Goal: Information Seeking & Learning: Check status

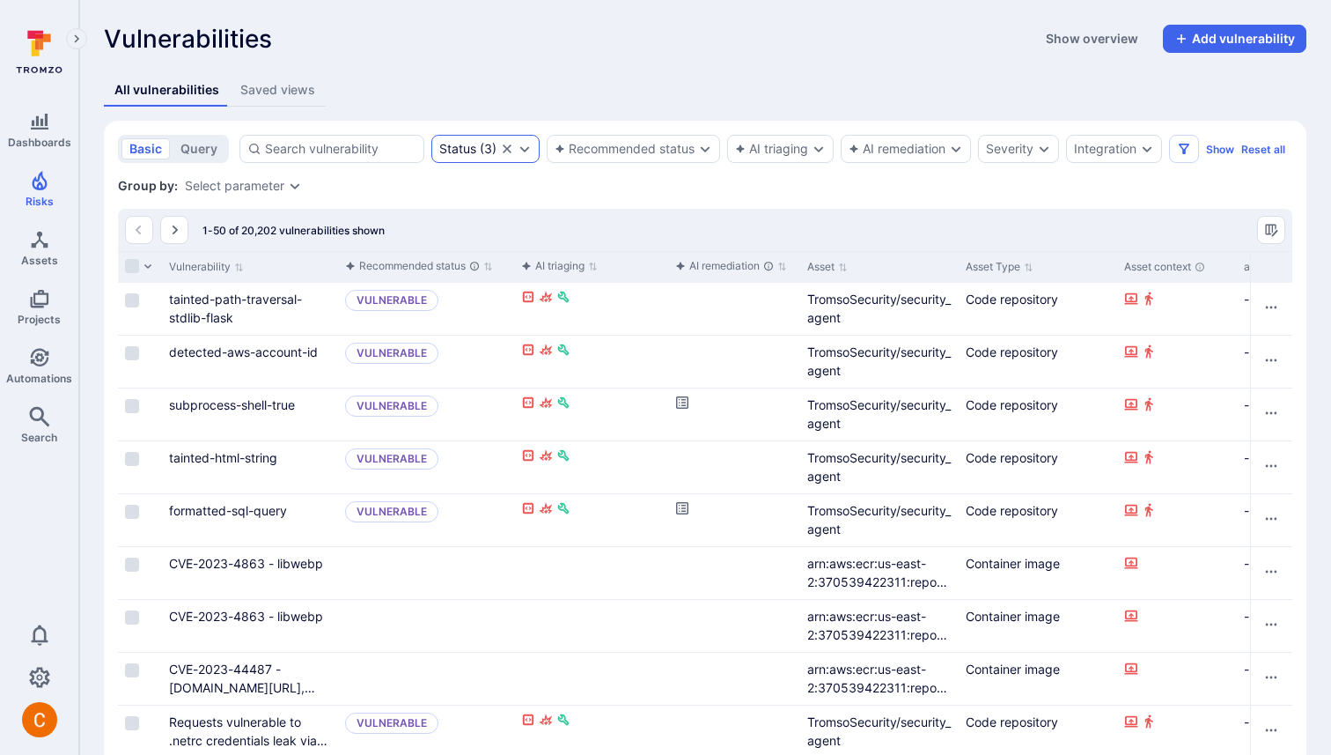
click at [468, 148] on div "Status" at bounding box center [457, 149] width 37 height 14
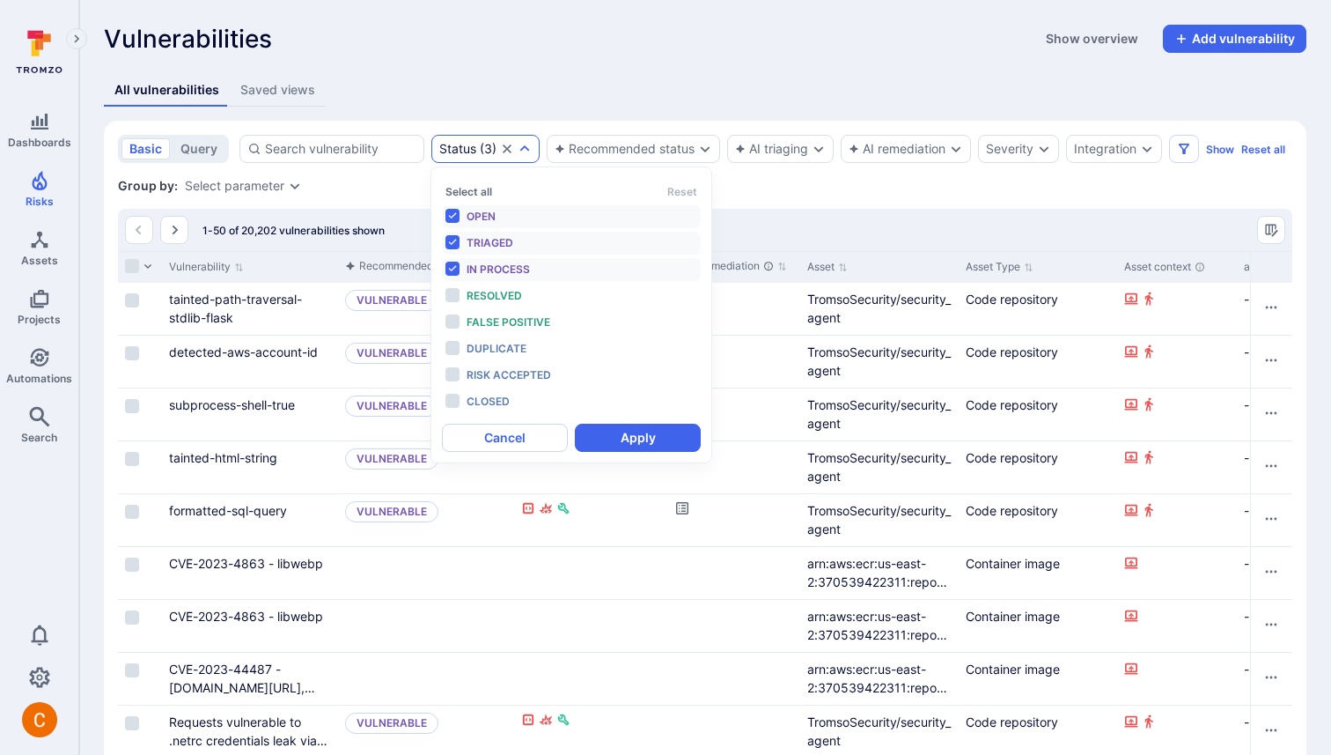
scroll to position [14, 0]
click at [513, 268] on span "In process" at bounding box center [498, 268] width 63 height 13
click at [626, 437] on button "Apply" at bounding box center [638, 437] width 126 height 28
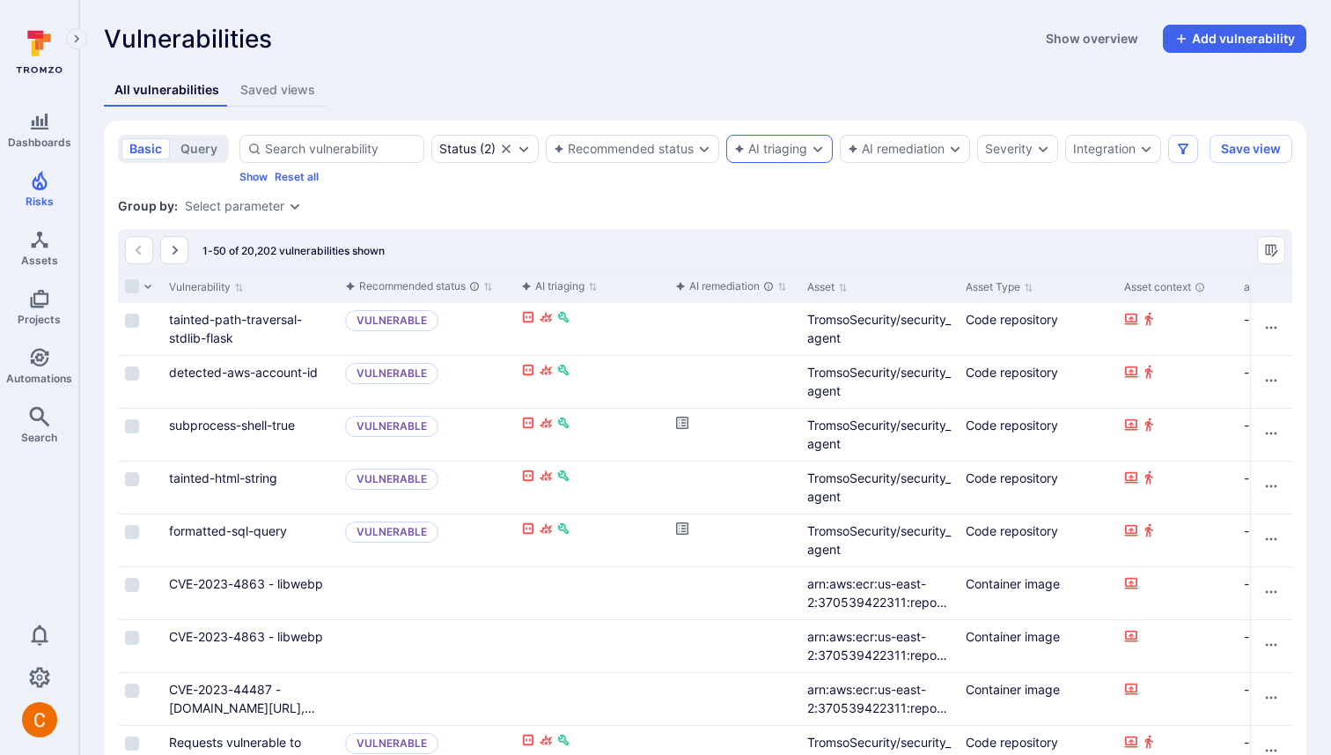
click at [779, 148] on div "AI triaging" at bounding box center [770, 149] width 73 height 14
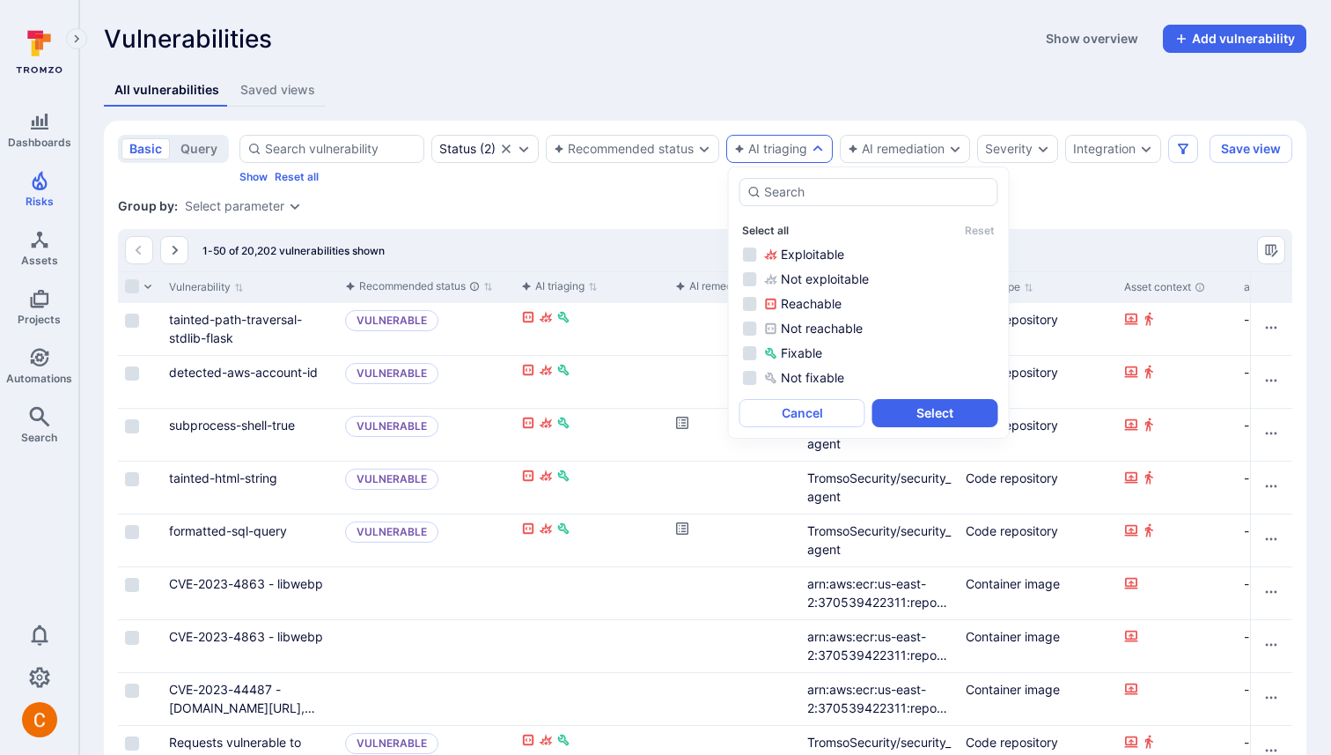
click at [772, 232] on button "Select all" at bounding box center [765, 230] width 47 height 13
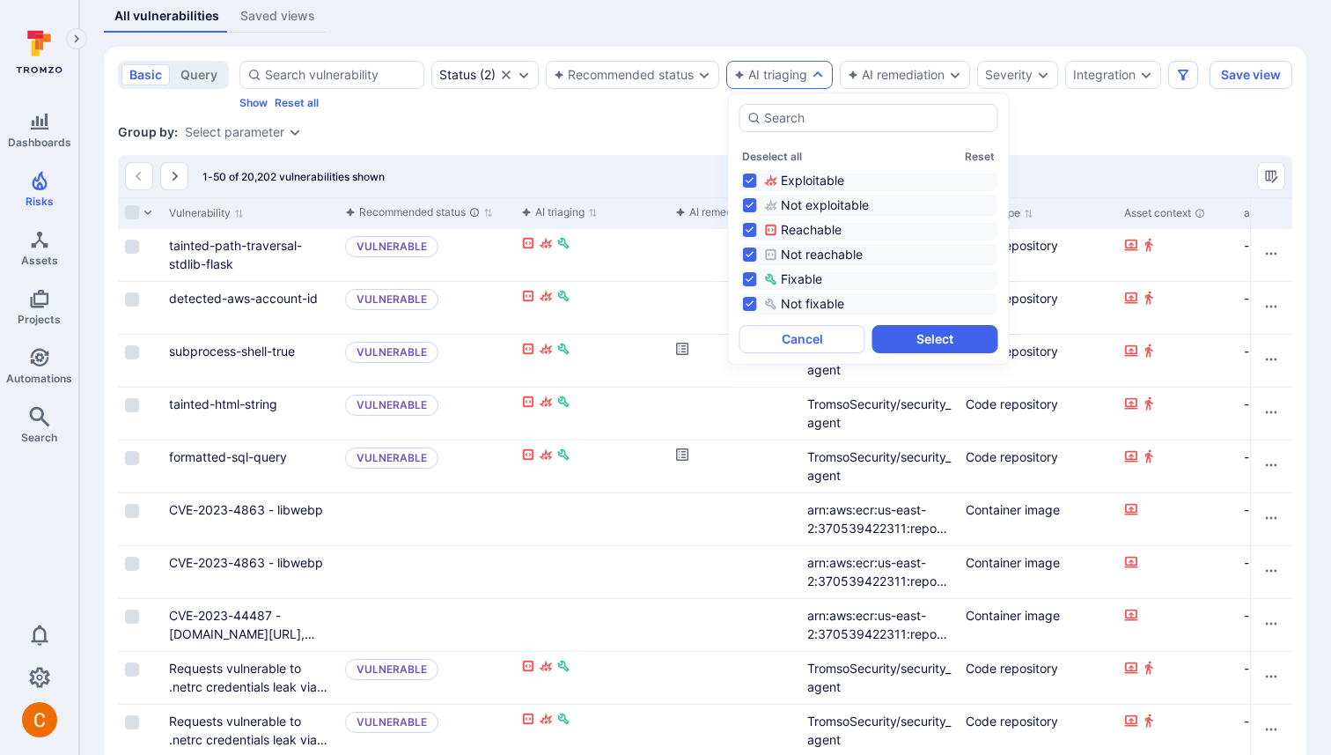
scroll to position [81, 0]
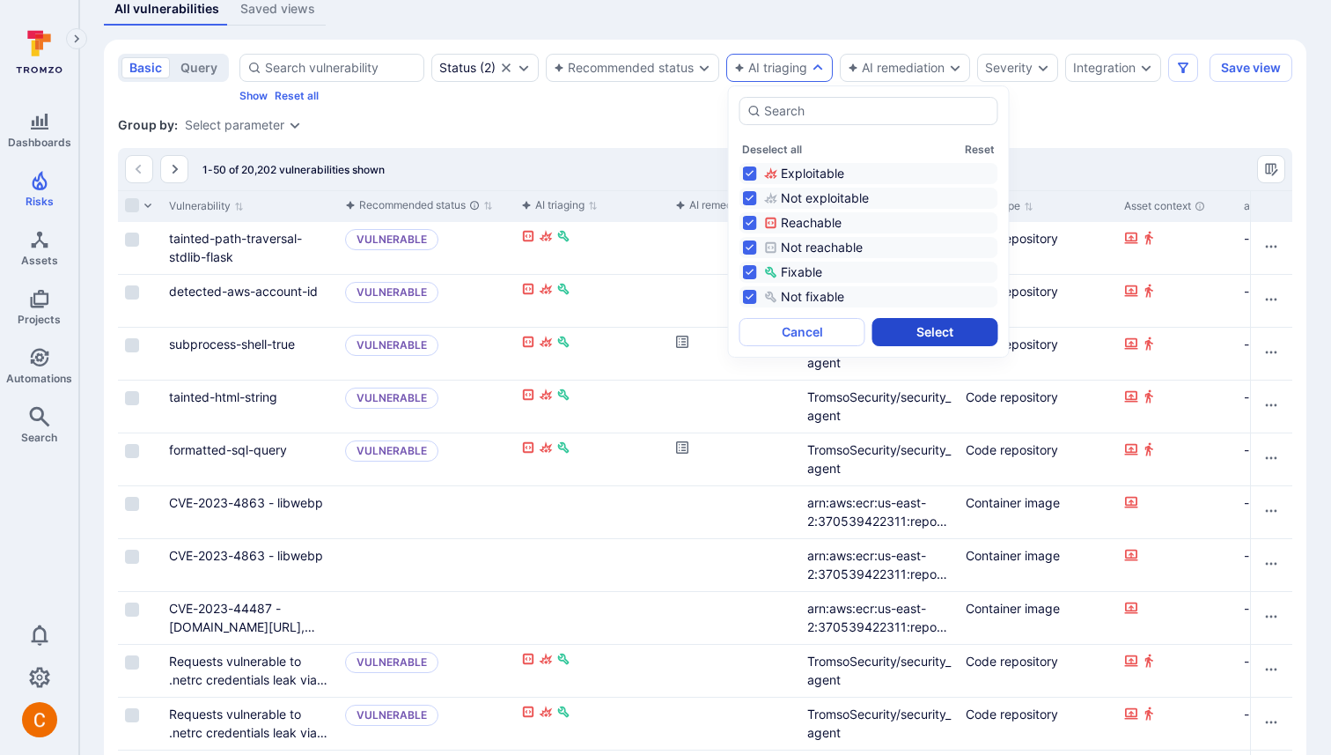
click at [902, 332] on button "Select" at bounding box center [936, 332] width 126 height 28
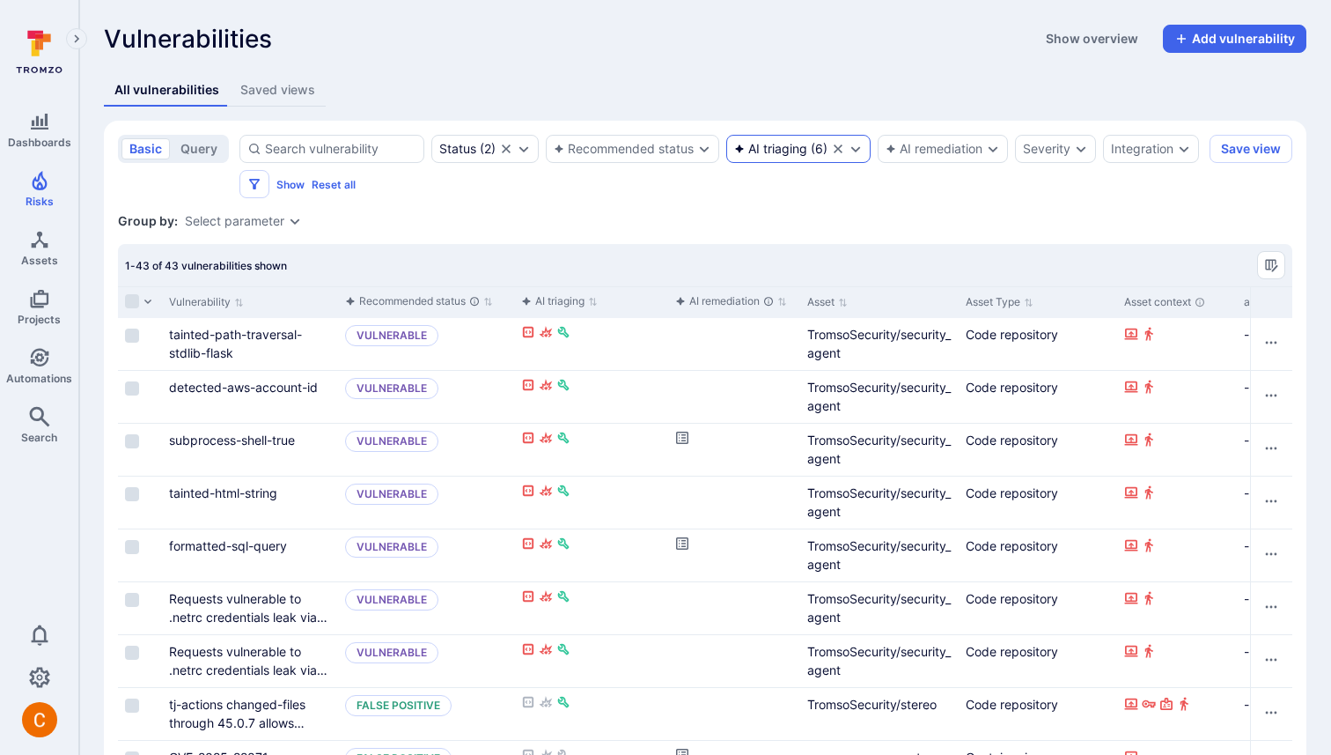
click at [780, 158] on div "AI triaging ( 6 )" at bounding box center [798, 149] width 144 height 28
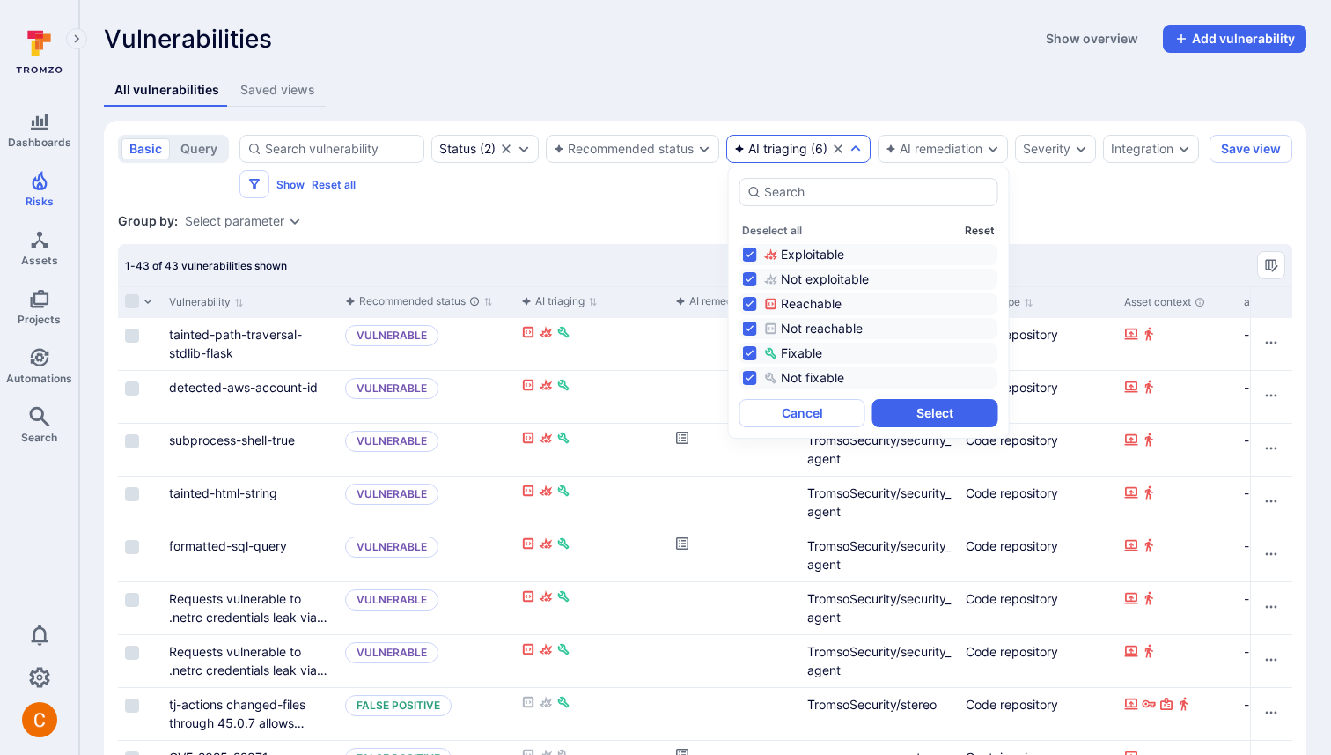
click at [970, 225] on button "Reset" at bounding box center [980, 230] width 30 height 13
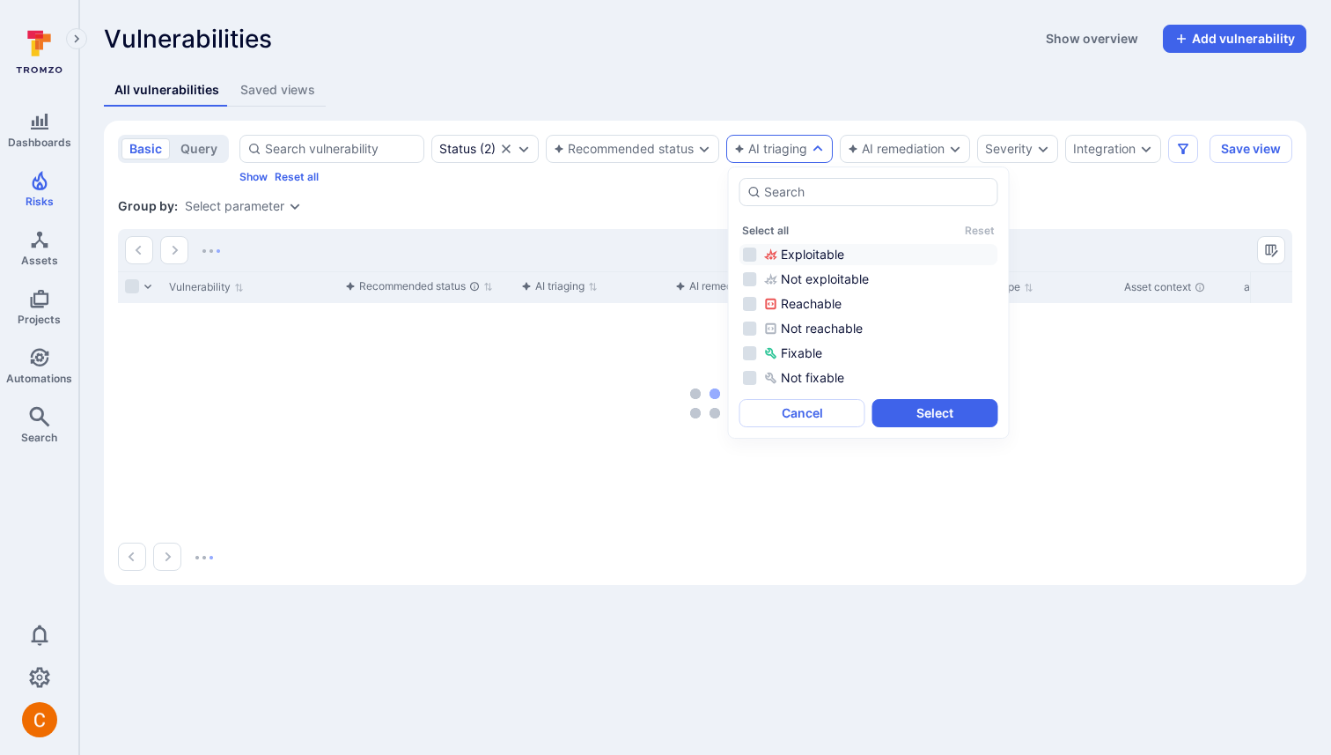
click at [842, 251] on div "Exploitable" at bounding box center [879, 255] width 231 height 18
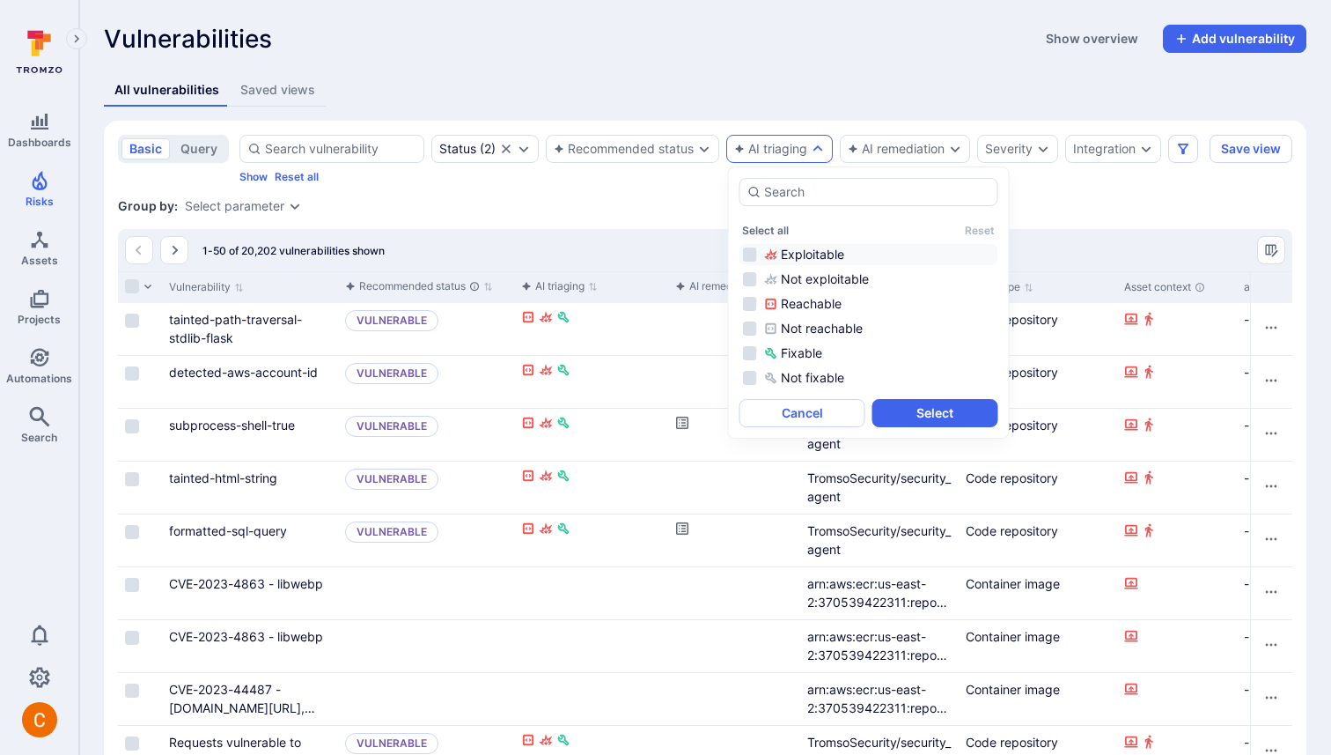
click at [777, 246] on div "Exploitable" at bounding box center [879, 255] width 231 height 18
click at [929, 406] on button "Select" at bounding box center [936, 413] width 126 height 28
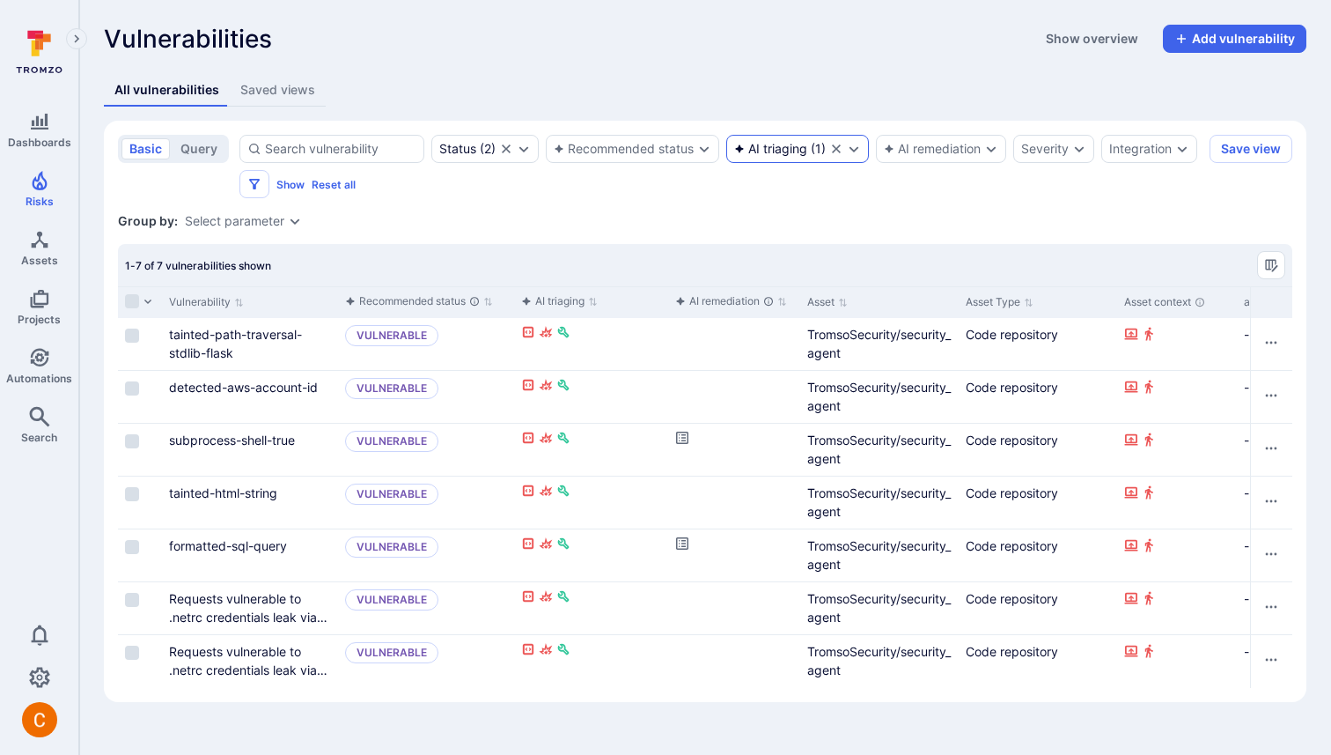
click at [792, 148] on div "AI triaging" at bounding box center [770, 149] width 73 height 14
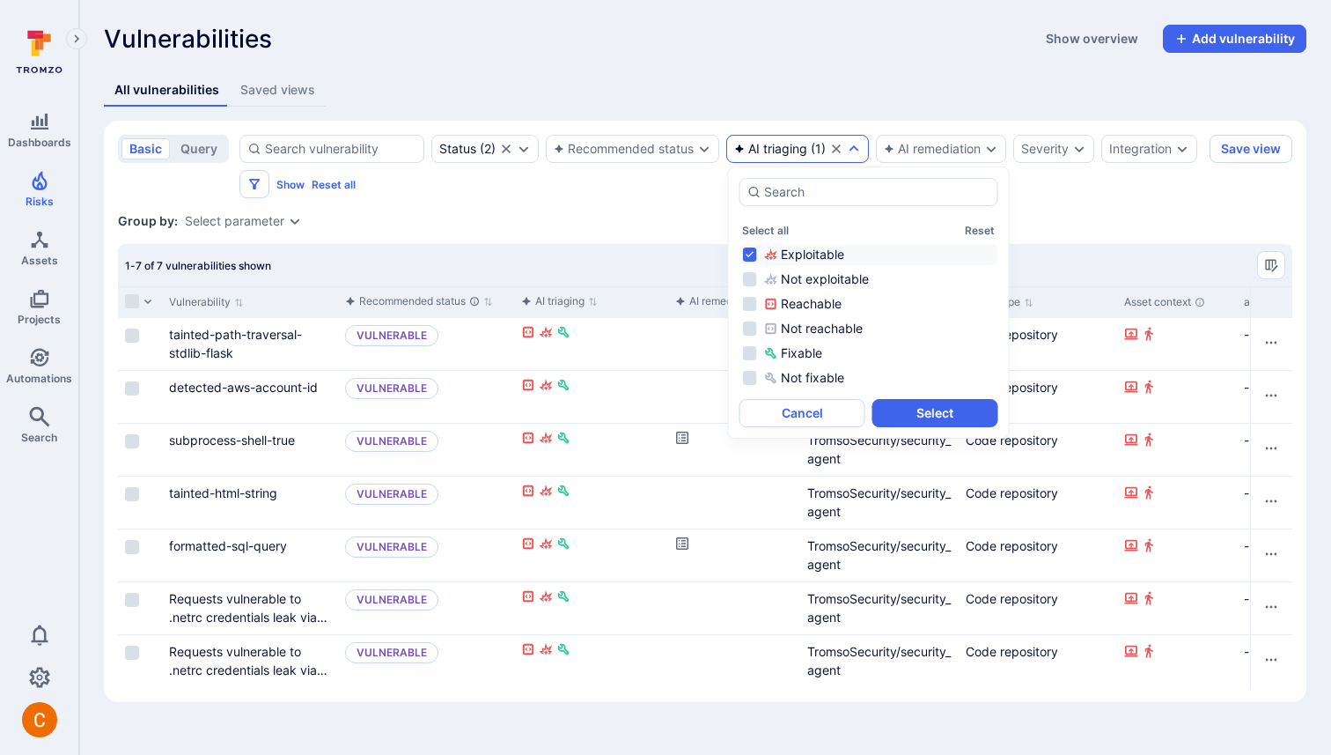
click at [791, 247] on div "Exploitable" at bounding box center [879, 255] width 231 height 18
click at [672, 211] on section "basic query Status ( 2 ) Recommended status AI triaging ( 1 ) AI remediation Se…" at bounding box center [705, 411] width 1203 height 581
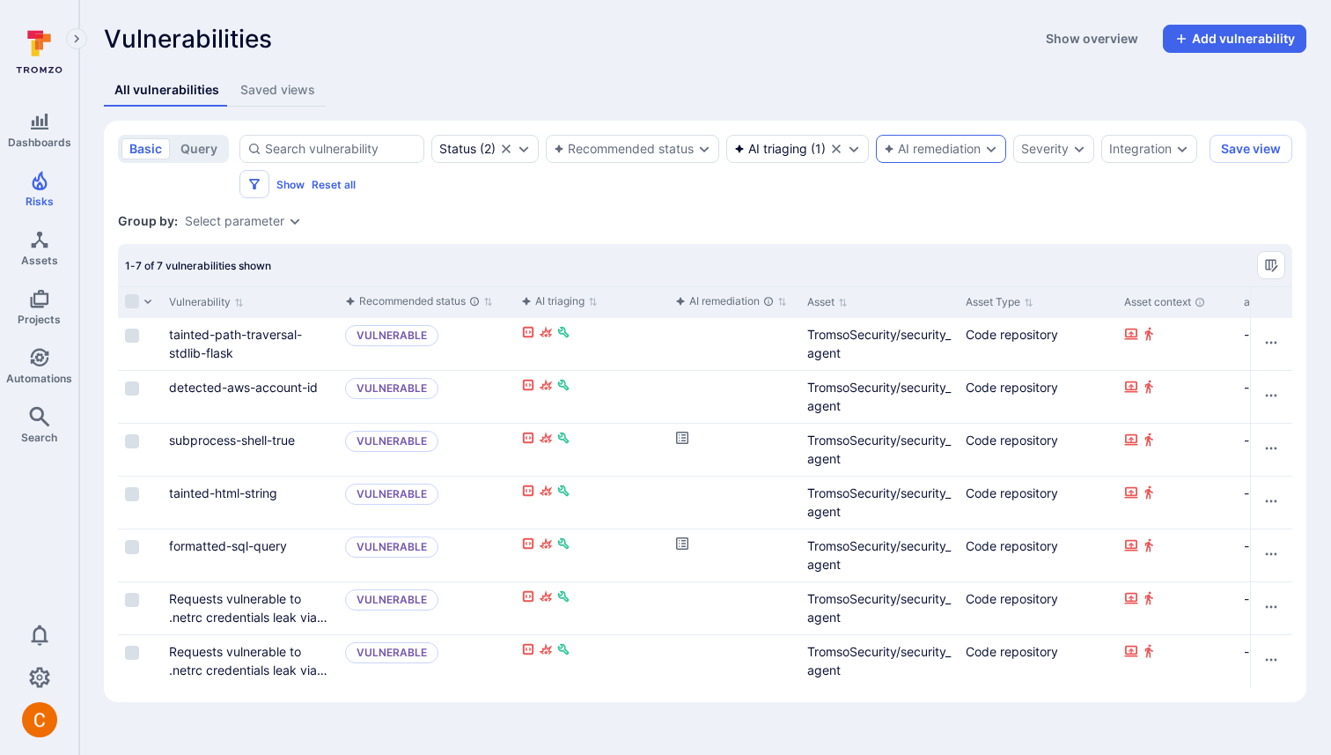
click at [935, 148] on div "AI remediation" at bounding box center [932, 149] width 97 height 14
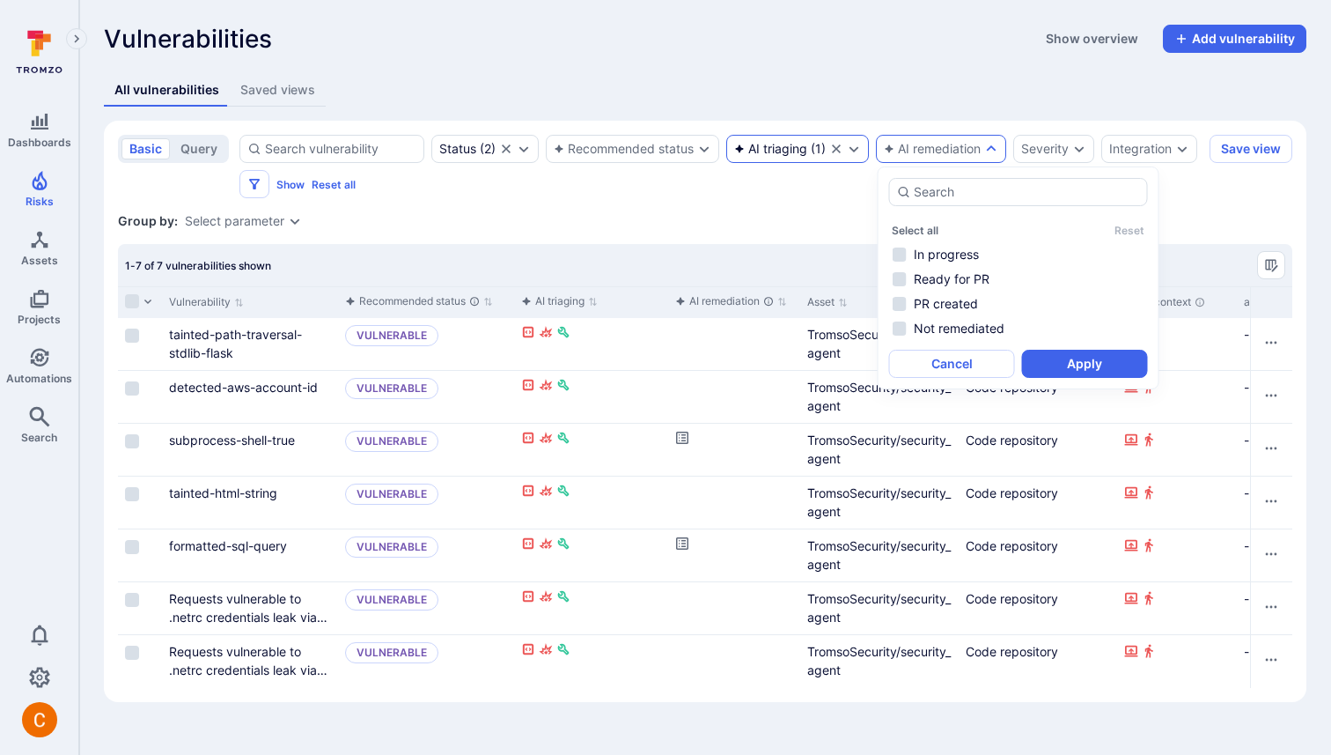
click at [786, 140] on div "AI triaging ( 1 )" at bounding box center [797, 149] width 143 height 28
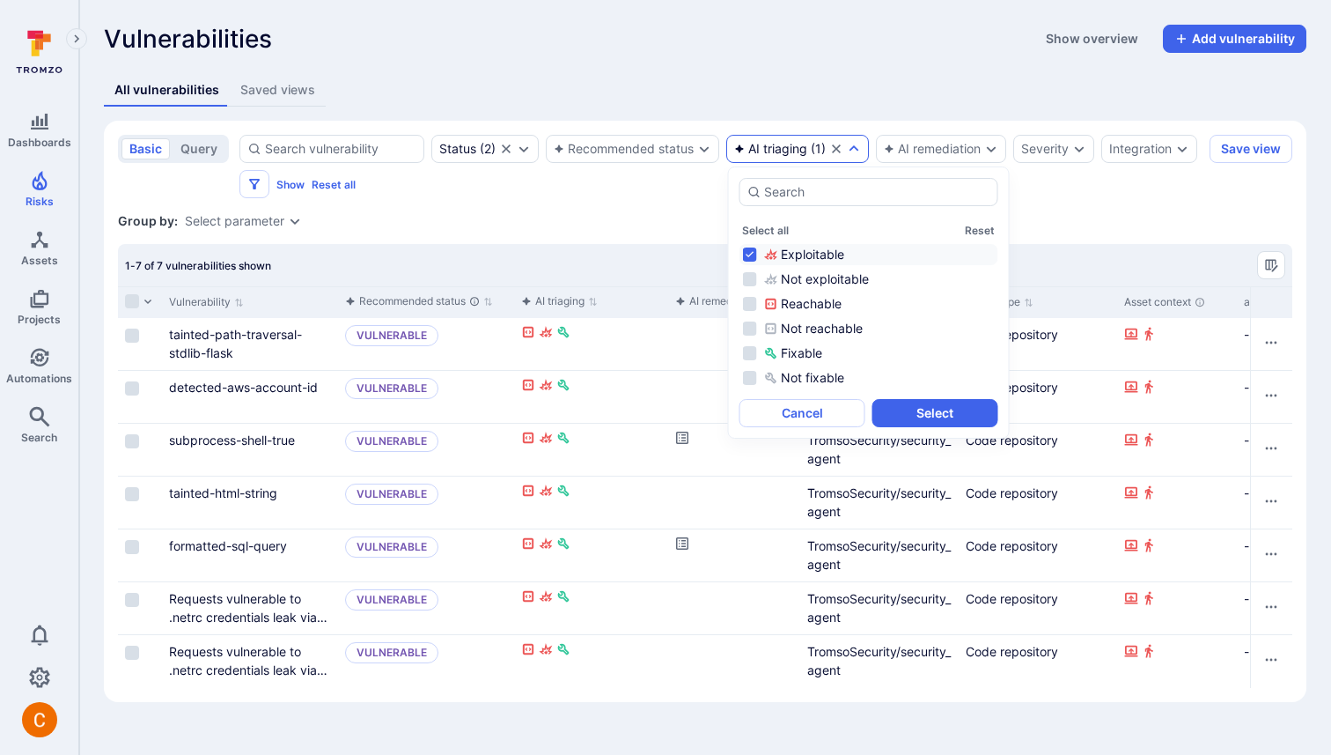
click at [804, 248] on div "Exploitable" at bounding box center [879, 255] width 231 height 18
click at [920, 408] on button "Select" at bounding box center [936, 413] width 126 height 28
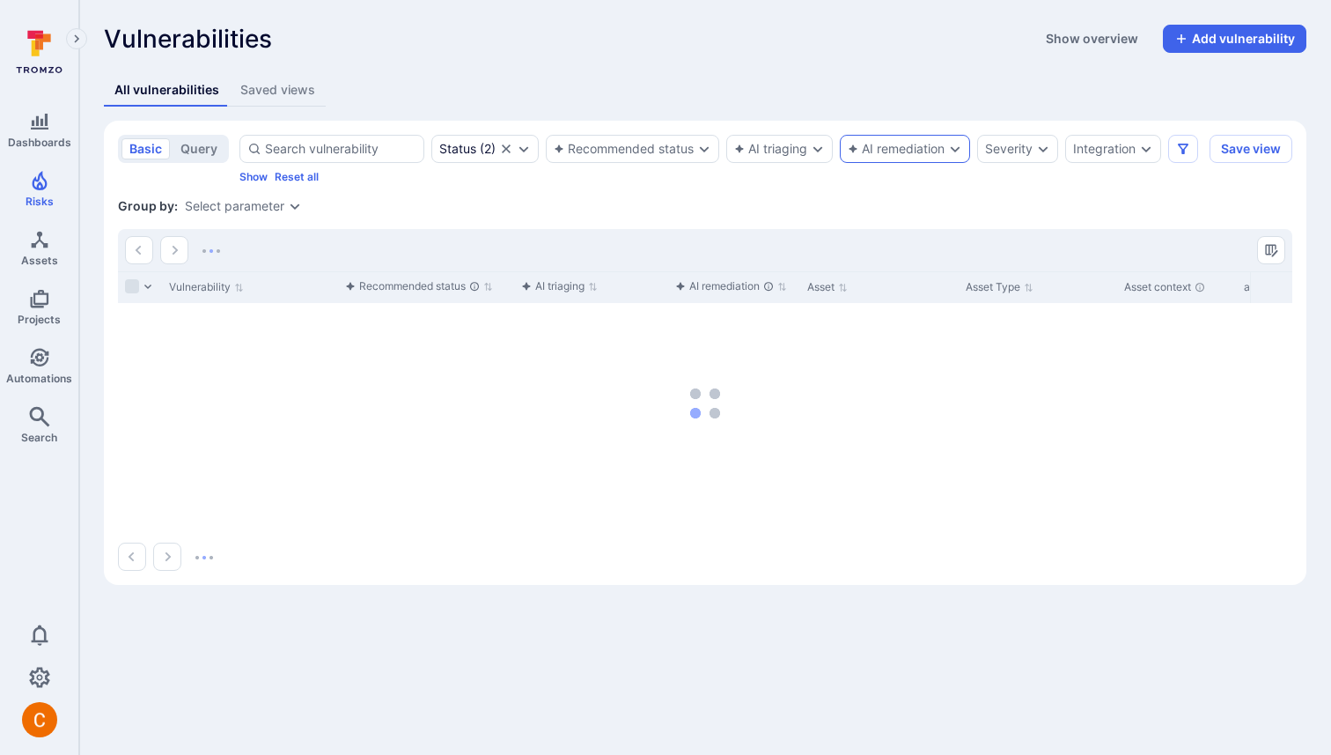
click at [924, 145] on div "AI remediation" at bounding box center [896, 149] width 97 height 14
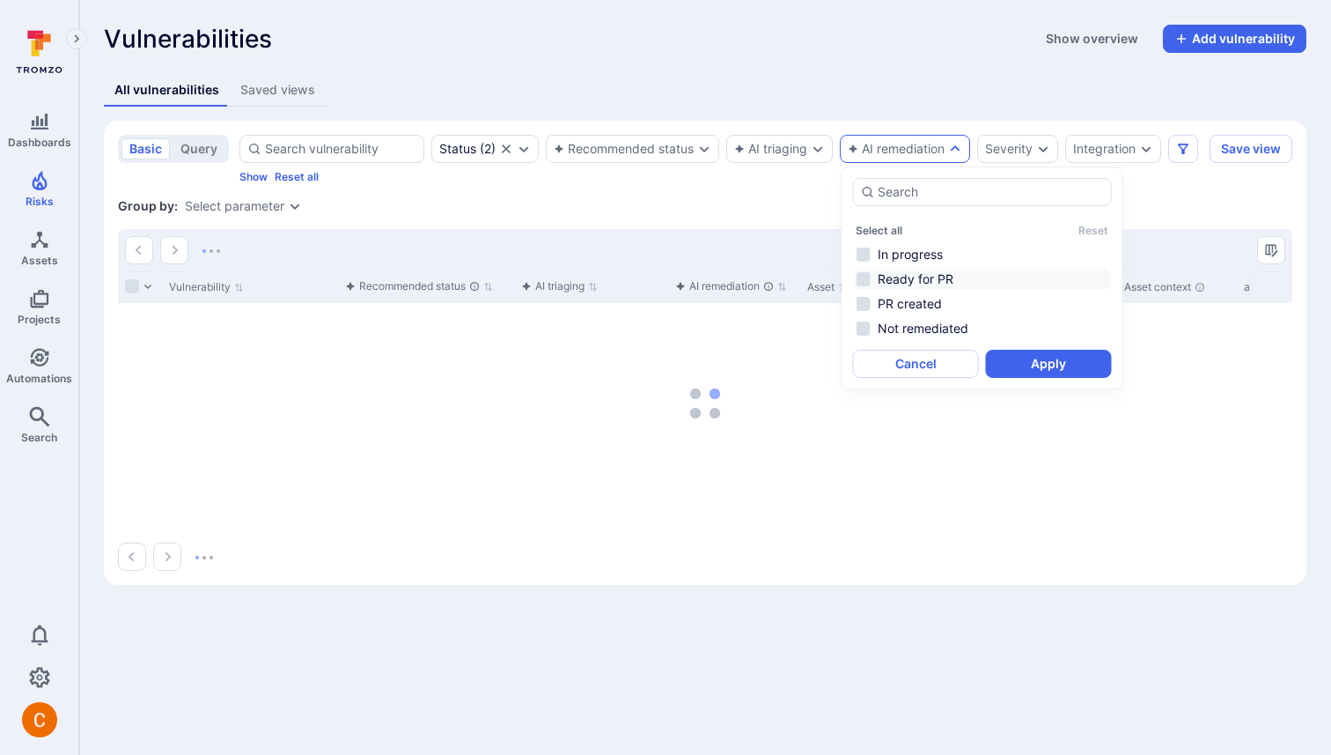
click at [946, 279] on li "Ready for PR" at bounding box center [982, 279] width 259 height 21
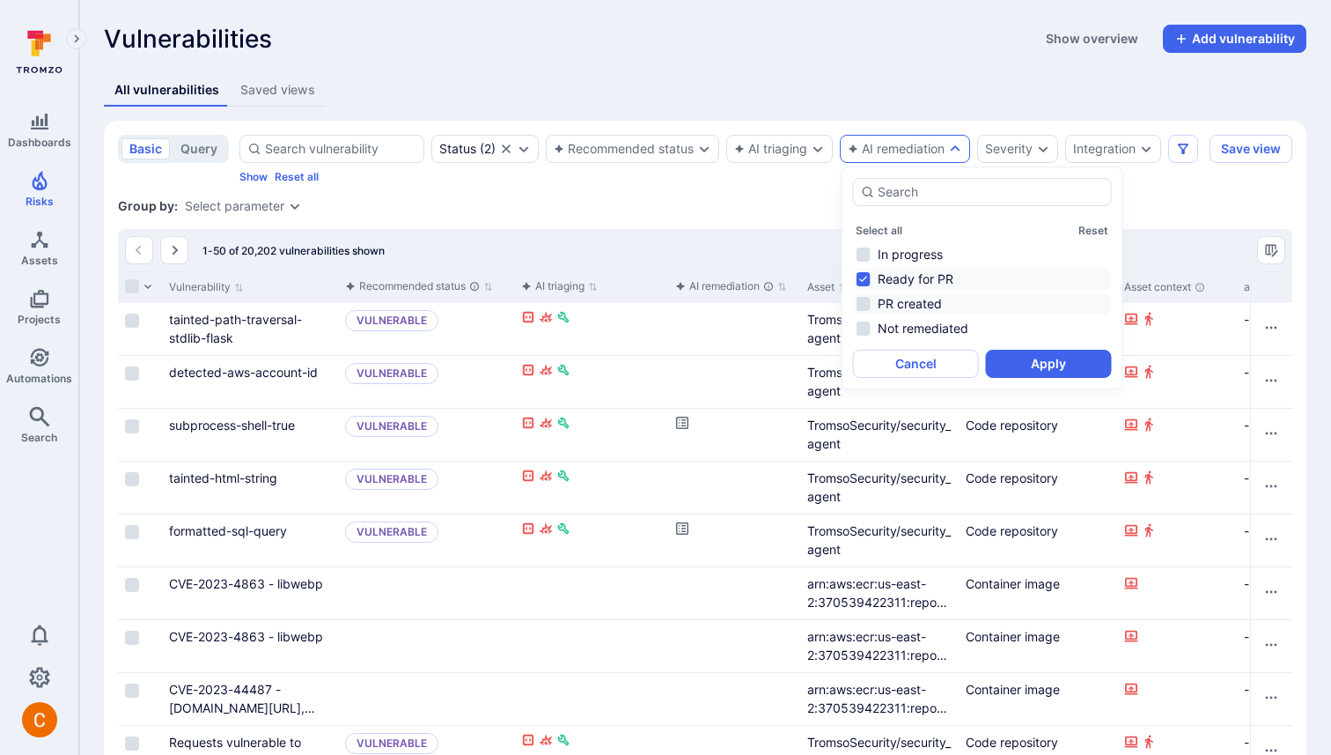
click at [935, 300] on li "PR created" at bounding box center [982, 303] width 259 height 21
click at [1048, 365] on button "Apply" at bounding box center [1049, 364] width 126 height 28
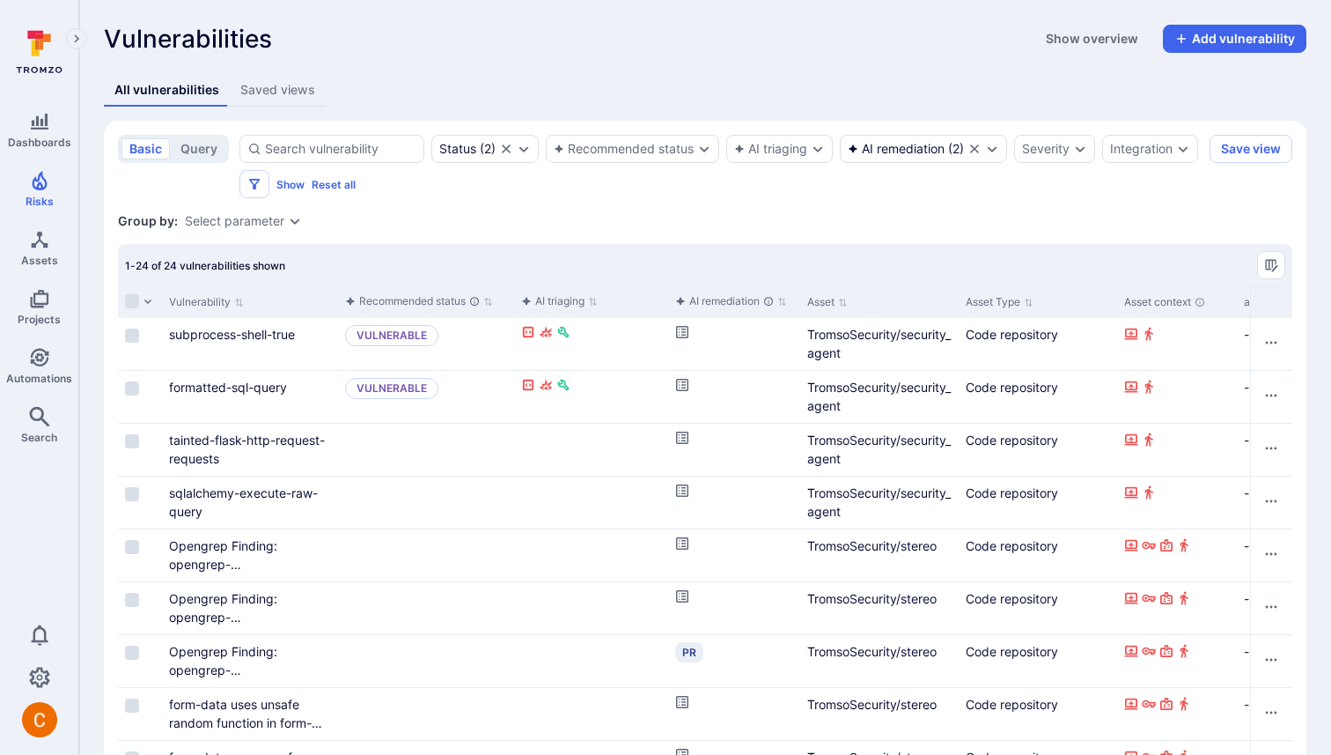
click at [901, 154] on div "AI remediation" at bounding box center [896, 149] width 97 height 14
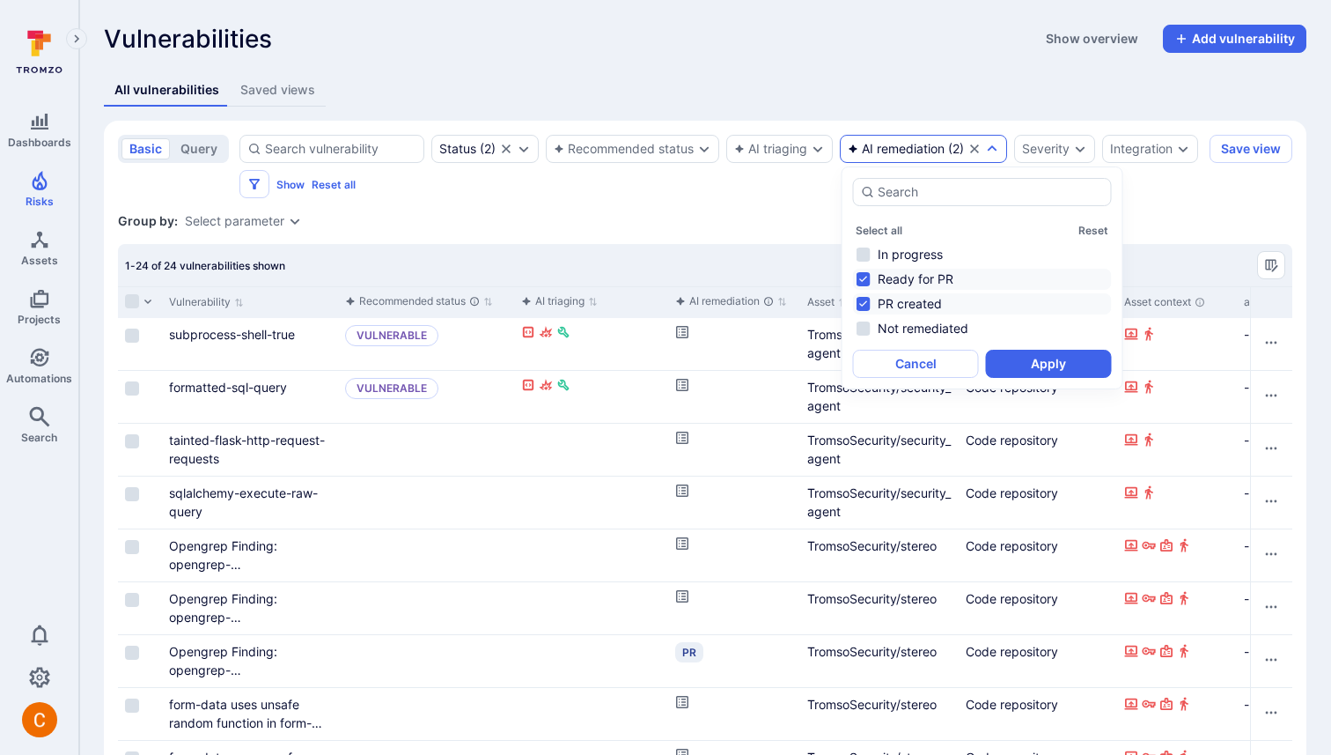
click at [918, 300] on li "PR created" at bounding box center [982, 303] width 259 height 21
click at [1054, 367] on button "Apply" at bounding box center [1049, 364] width 126 height 28
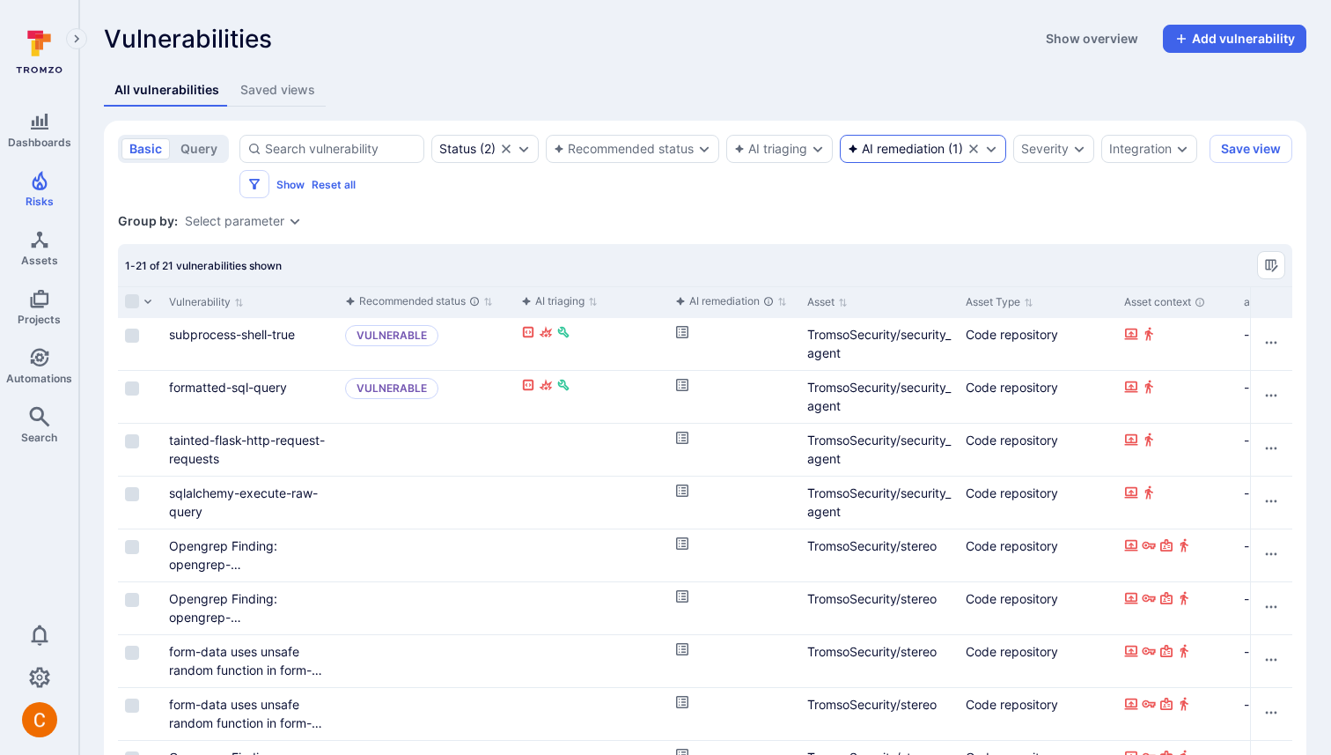
click at [917, 151] on div "AI remediation" at bounding box center [896, 149] width 97 height 14
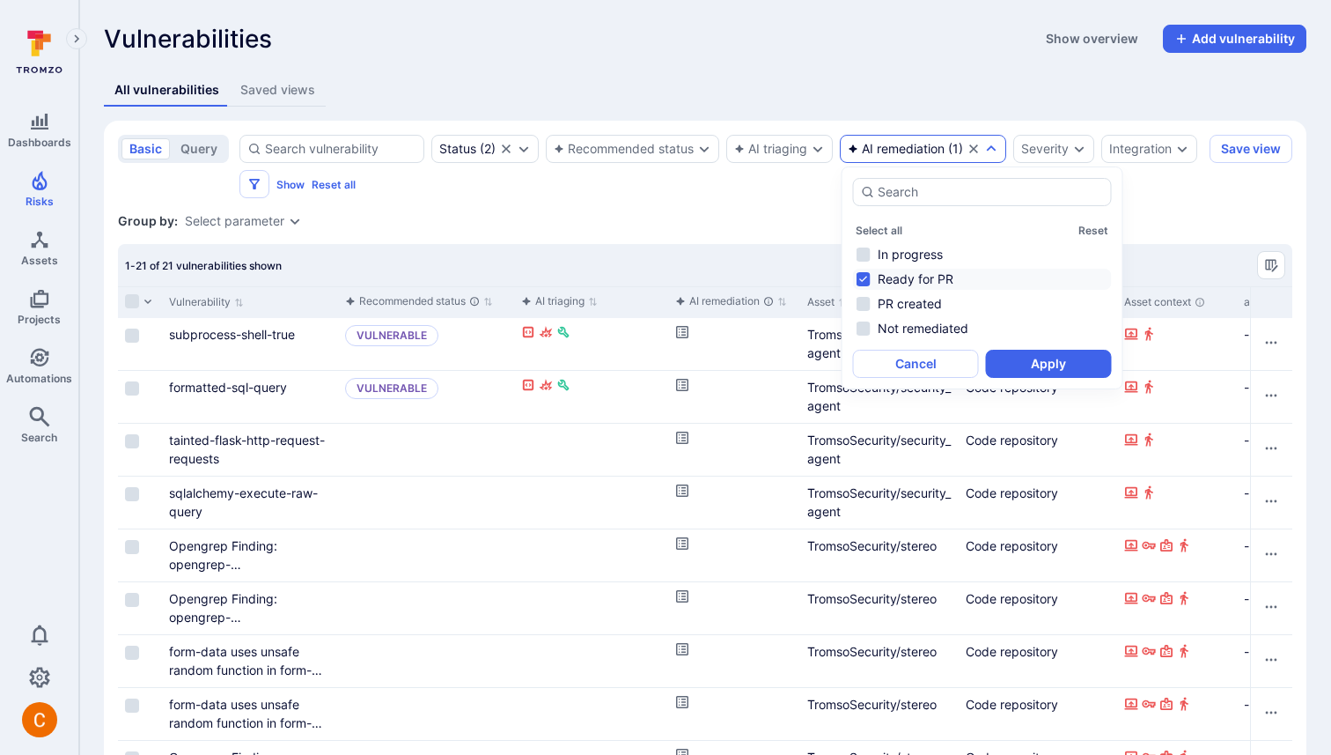
click at [926, 281] on li "Ready for PR" at bounding box center [982, 279] width 259 height 21
click at [926, 301] on li "PR created" at bounding box center [982, 303] width 259 height 21
click at [1029, 358] on button "Apply" at bounding box center [1049, 364] width 126 height 28
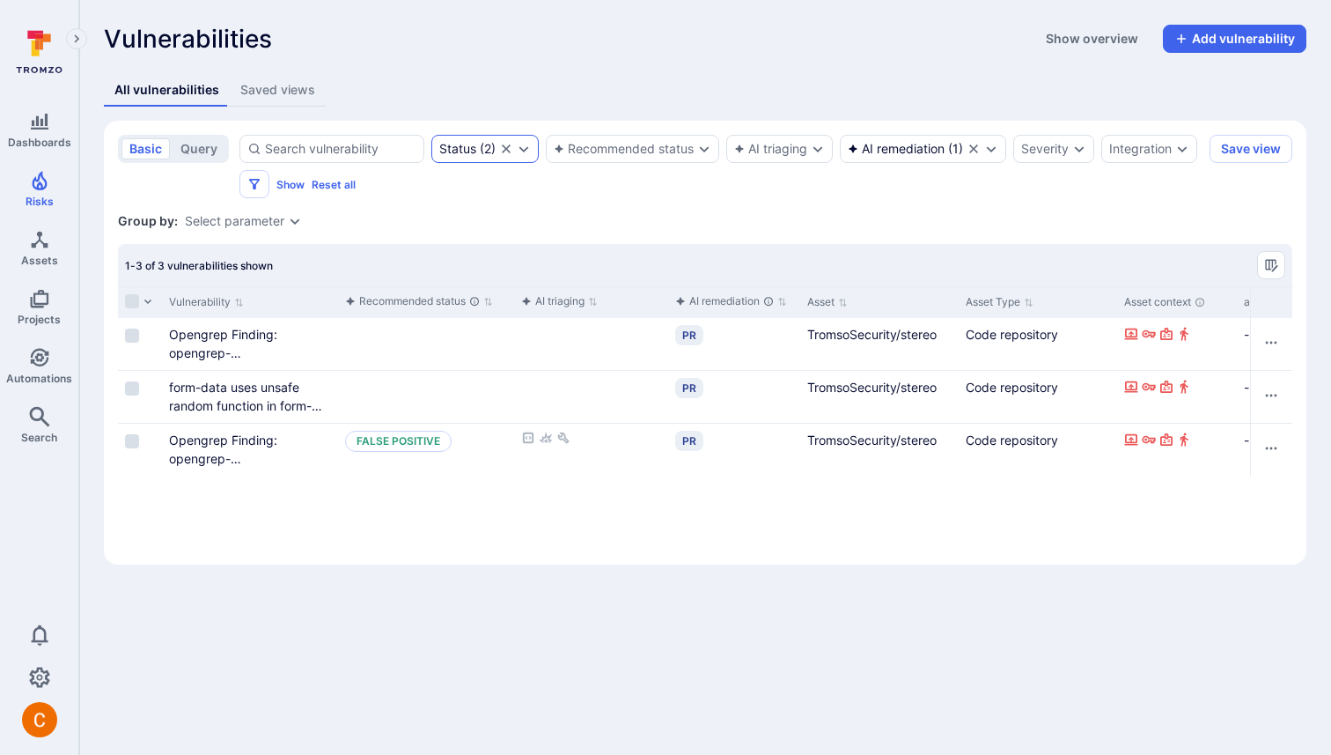
click at [465, 147] on div "Status" at bounding box center [457, 149] width 37 height 14
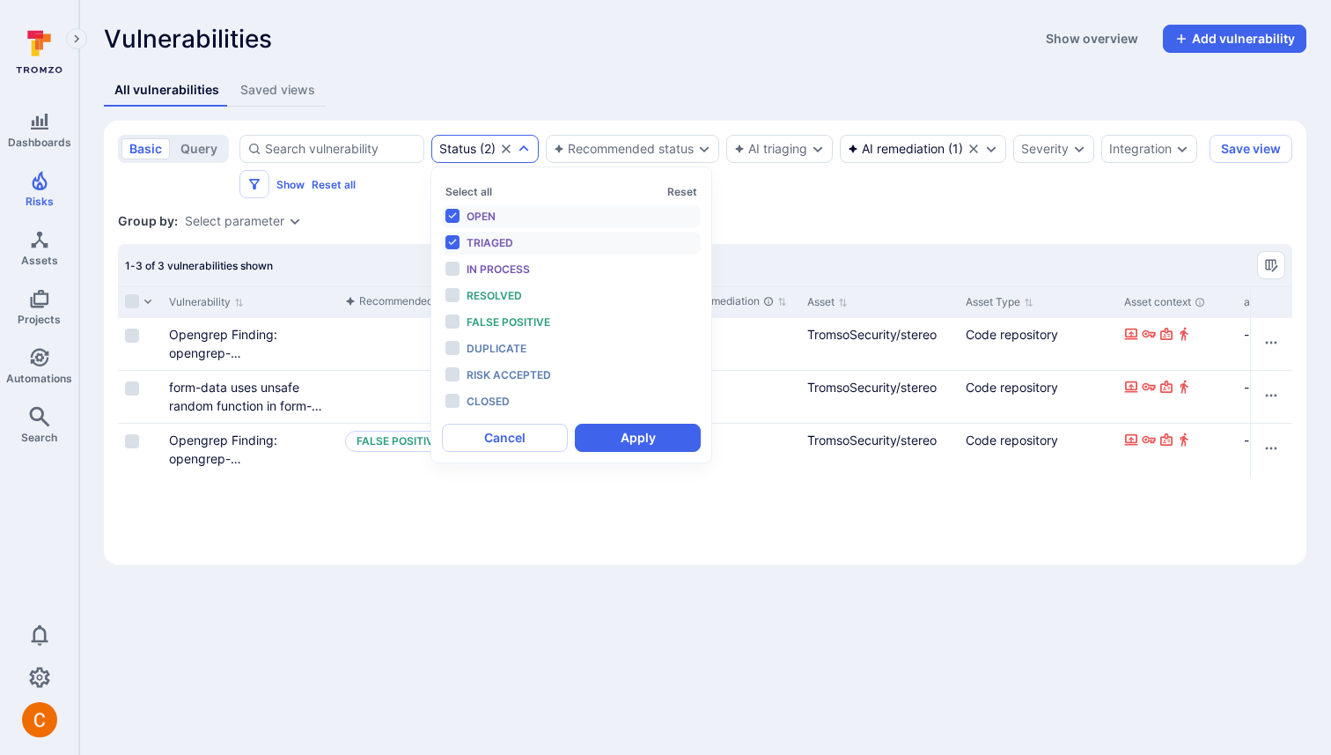
scroll to position [14, 0]
click at [507, 144] on icon "Clear selection" at bounding box center [506, 149] width 14 height 14
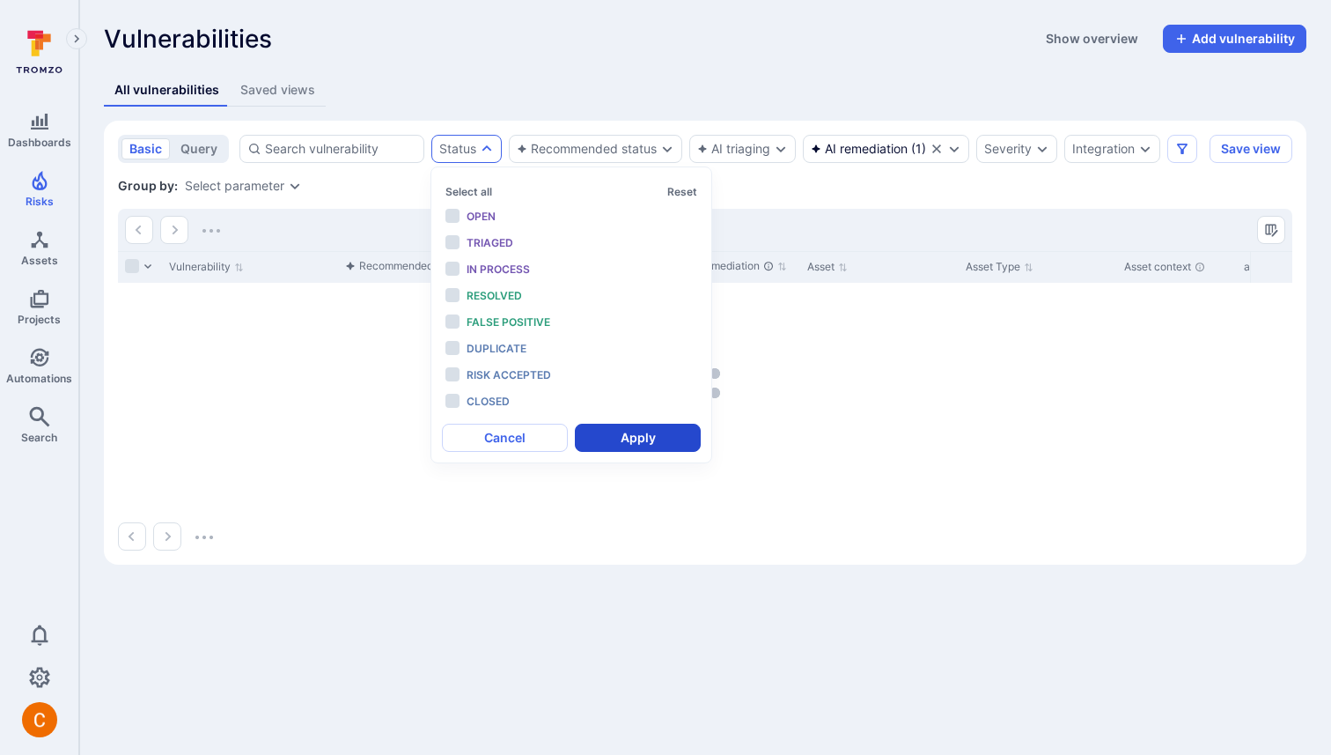
click at [637, 435] on button "Apply" at bounding box center [638, 437] width 126 height 28
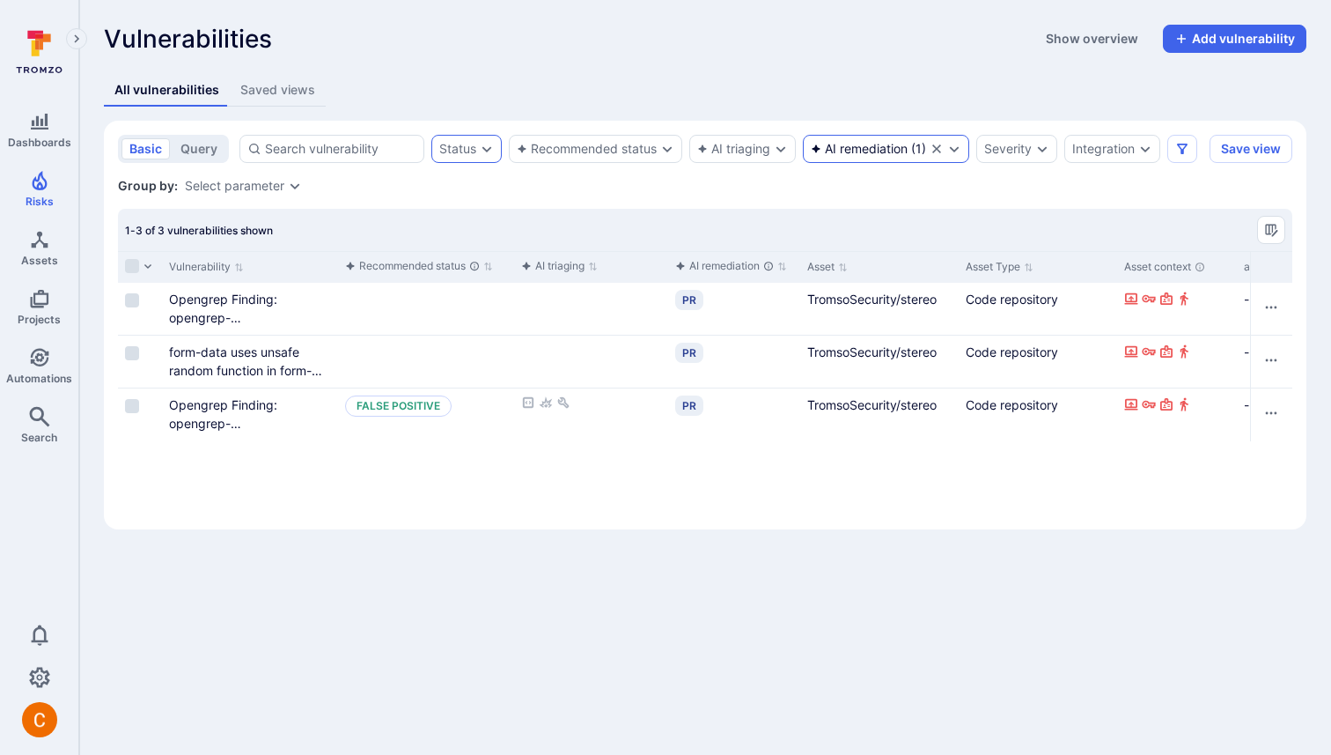
click at [899, 151] on div "AI remediation" at bounding box center [859, 149] width 97 height 14
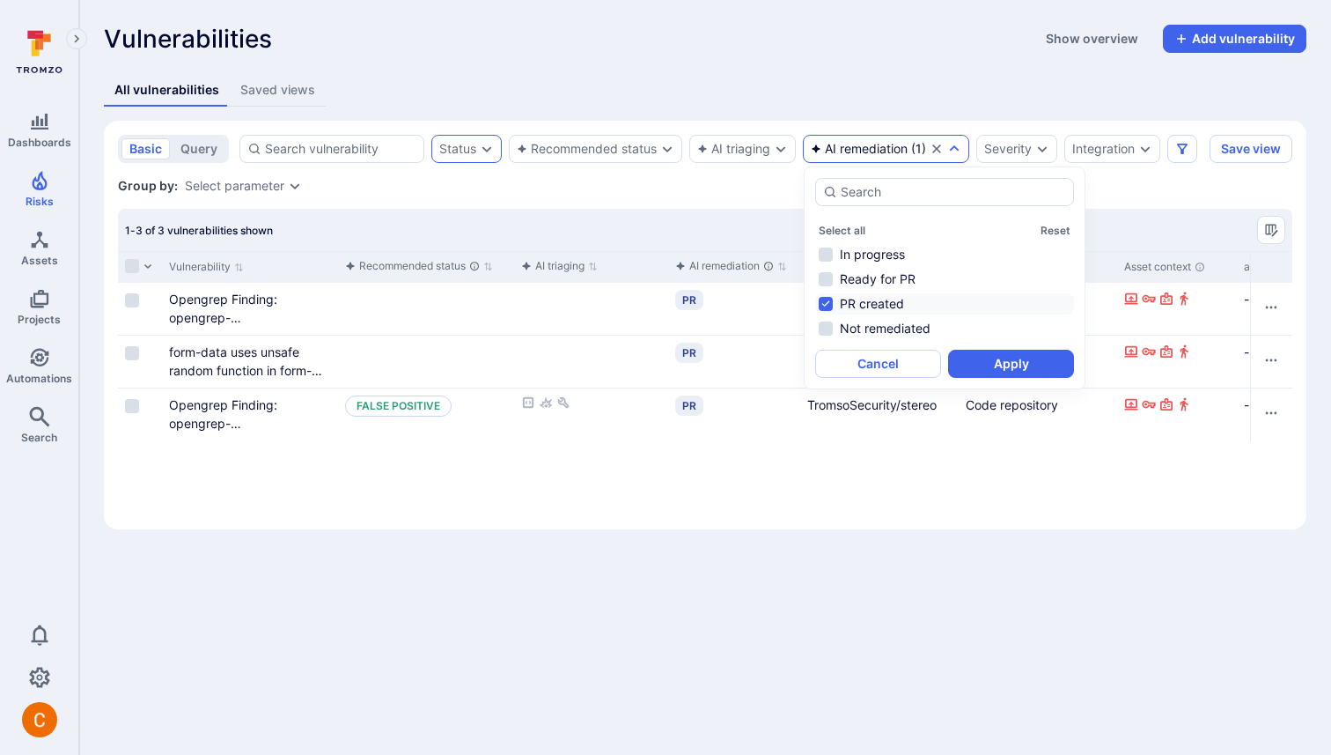
click at [875, 309] on li "PR created" at bounding box center [944, 303] width 259 height 21
click at [990, 366] on button "Apply" at bounding box center [1011, 364] width 126 height 28
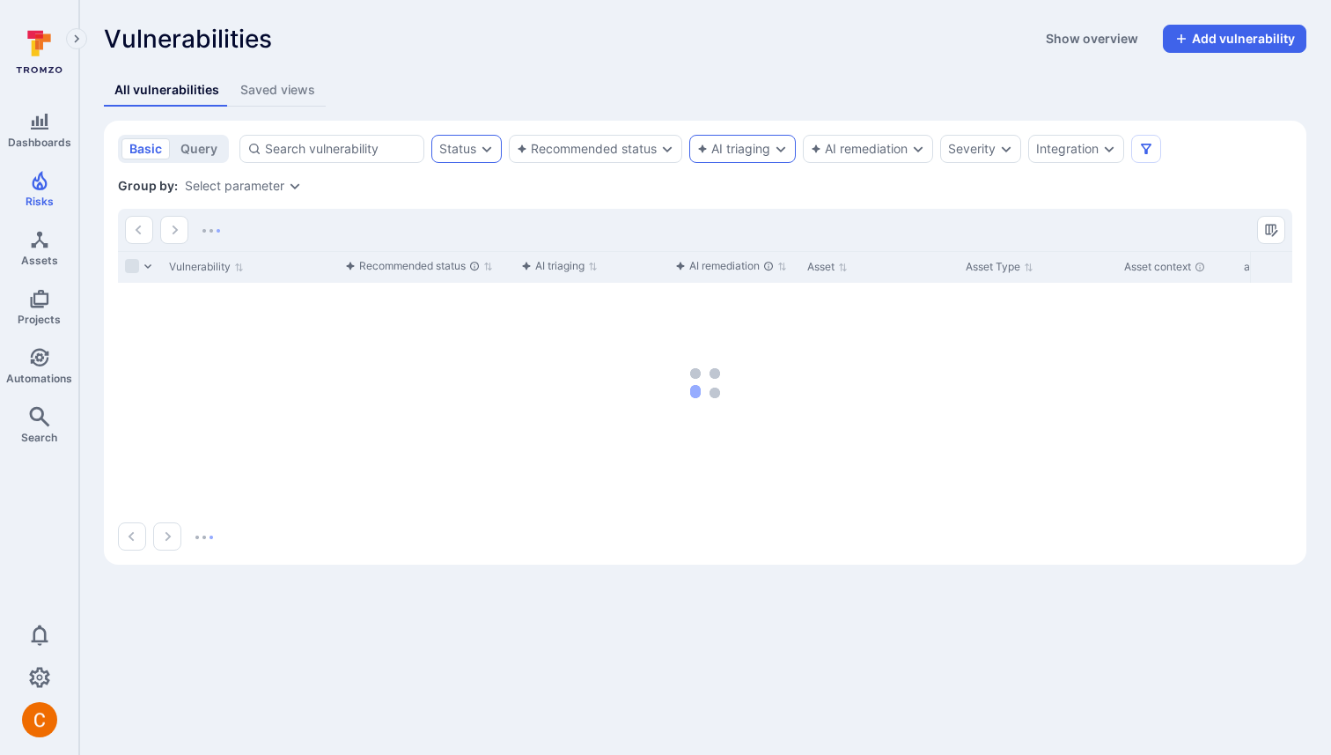
click at [746, 152] on div "AI triaging" at bounding box center [733, 149] width 73 height 14
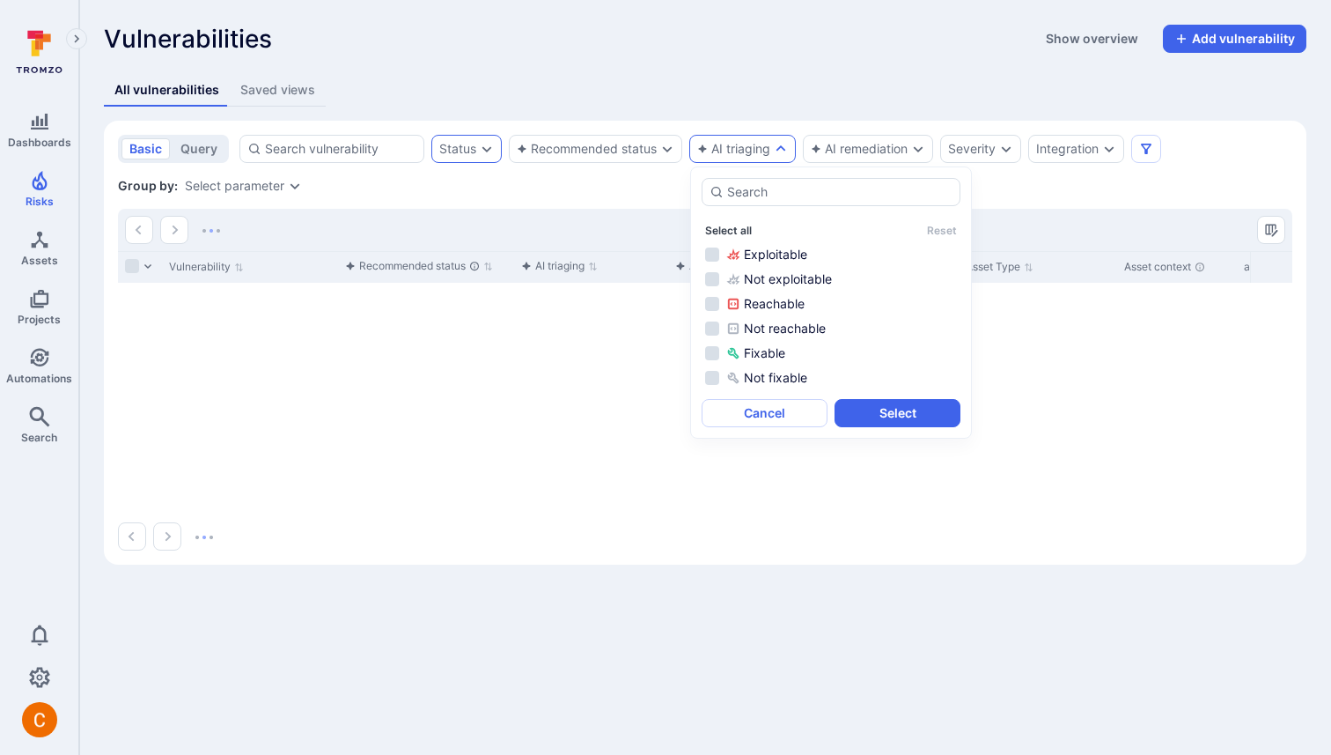
click at [735, 232] on button "Select all" at bounding box center [728, 230] width 47 height 13
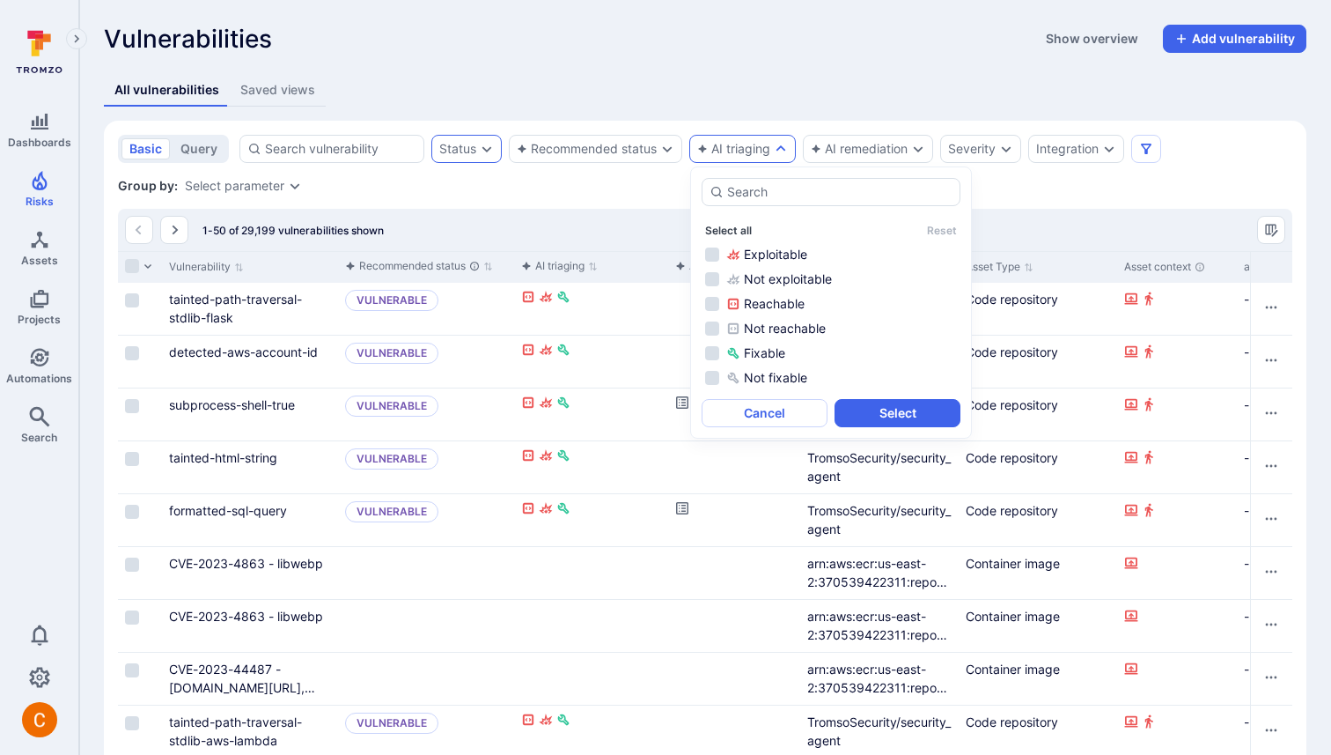
click at [733, 225] on button "Select all" at bounding box center [728, 230] width 47 height 13
click at [912, 412] on button "Select" at bounding box center [898, 413] width 126 height 28
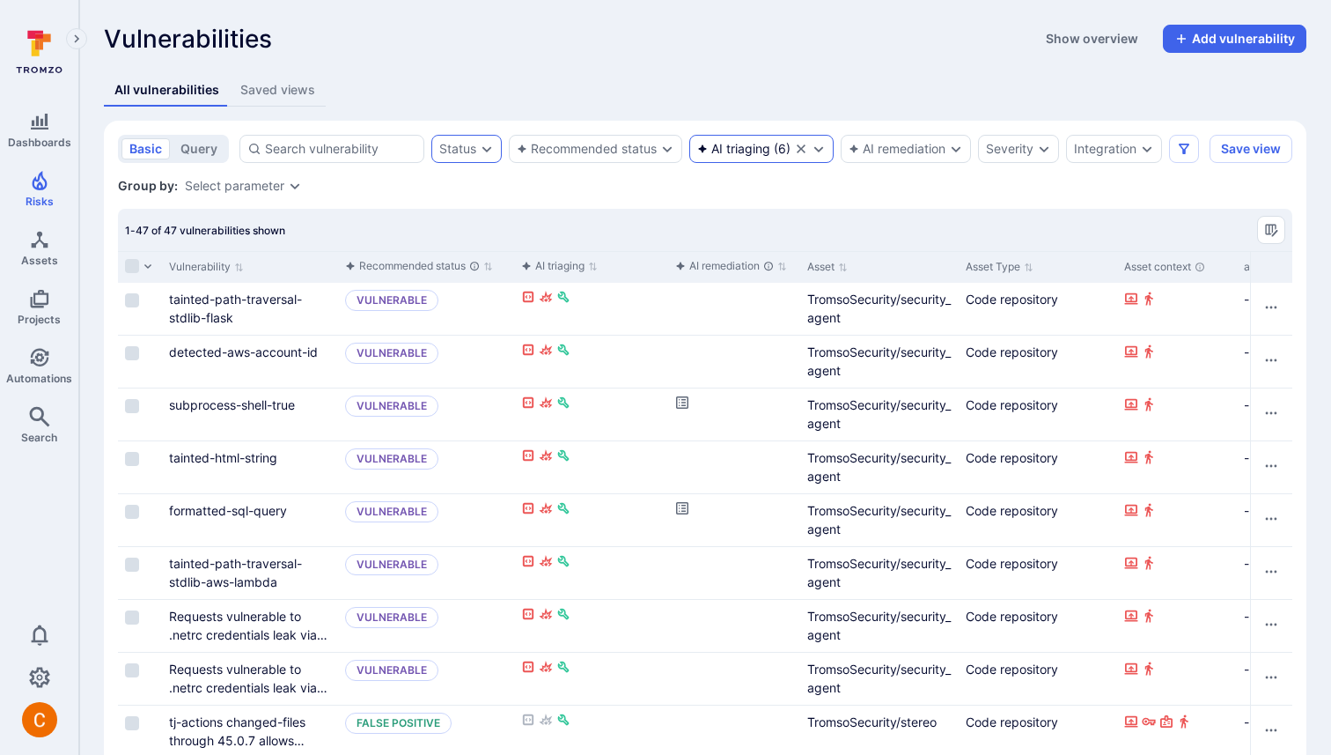
click at [749, 142] on div "AI triaging" at bounding box center [733, 149] width 73 height 14
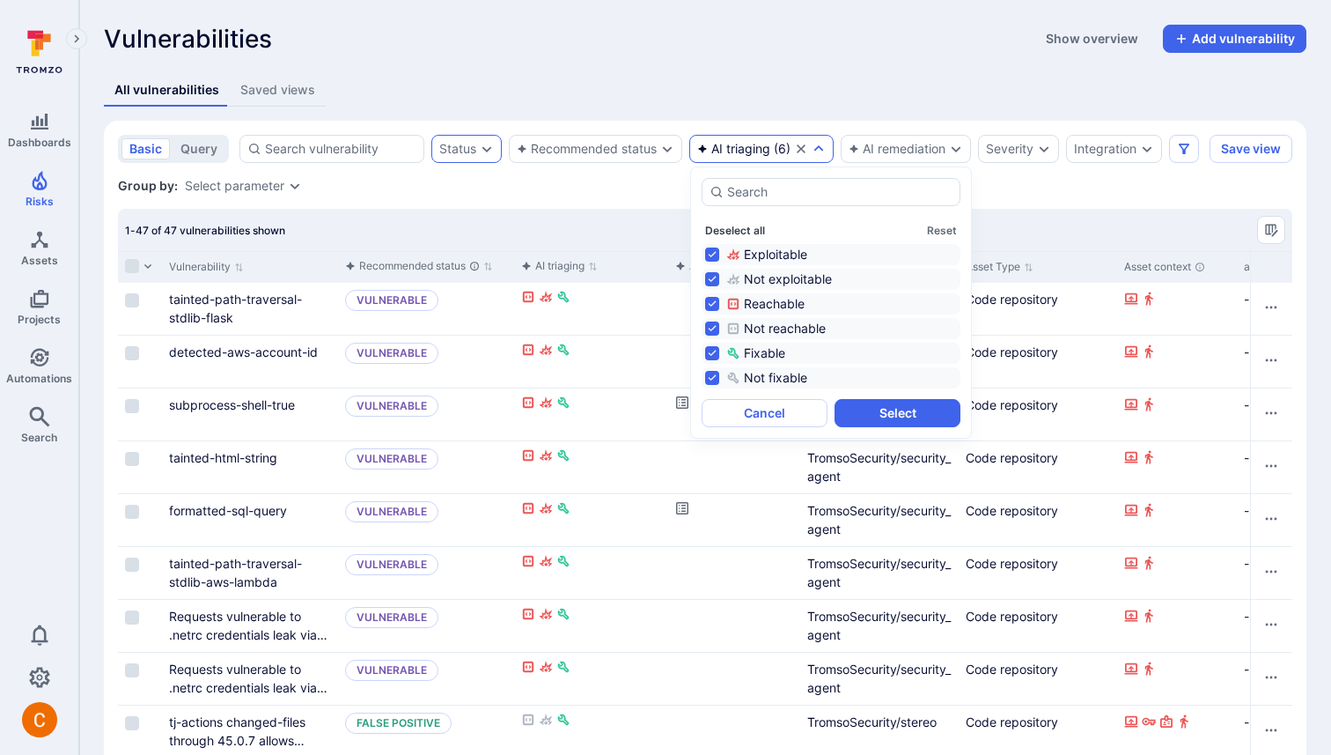
click at [741, 228] on button "Deselect all" at bounding box center [735, 230] width 60 height 13
click at [797, 254] on div "Exploitable" at bounding box center [841, 255] width 231 height 18
click at [917, 405] on button "Select" at bounding box center [898, 413] width 126 height 28
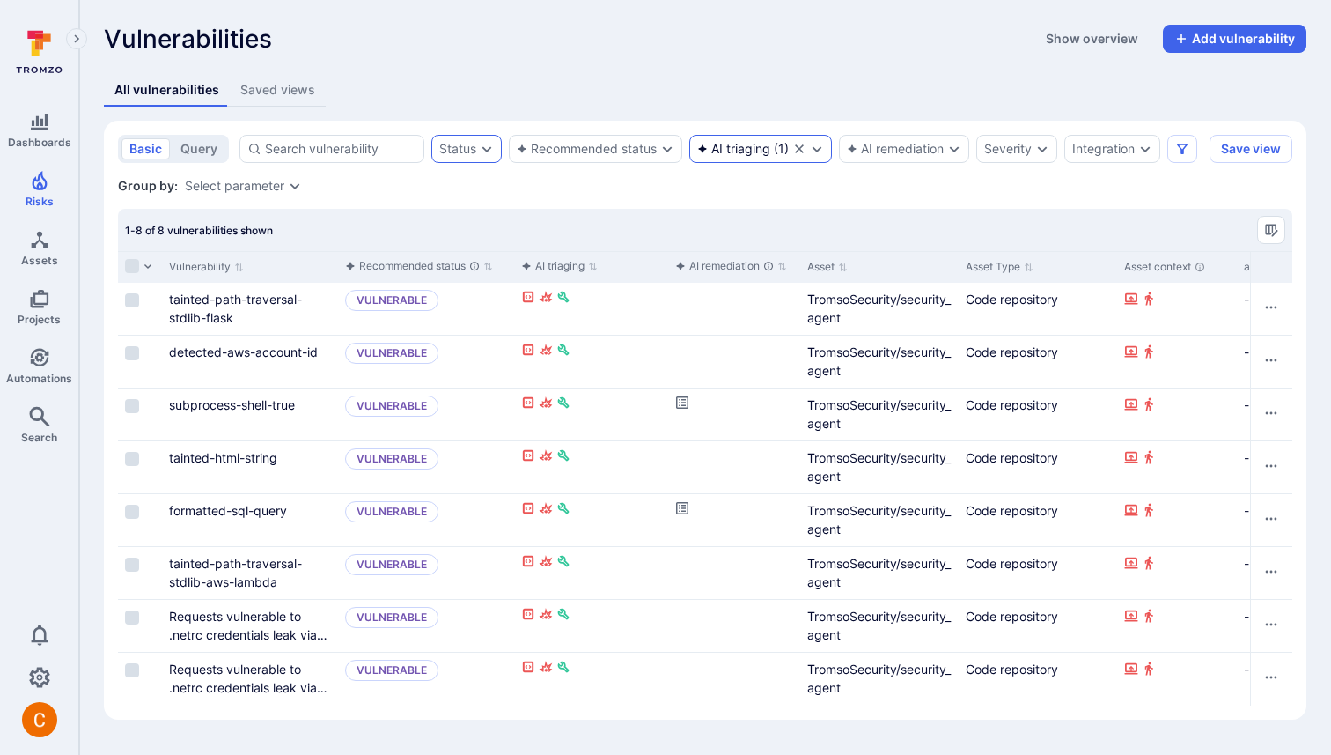
click at [799, 147] on icon "Clear selection" at bounding box center [799, 148] width 9 height 9
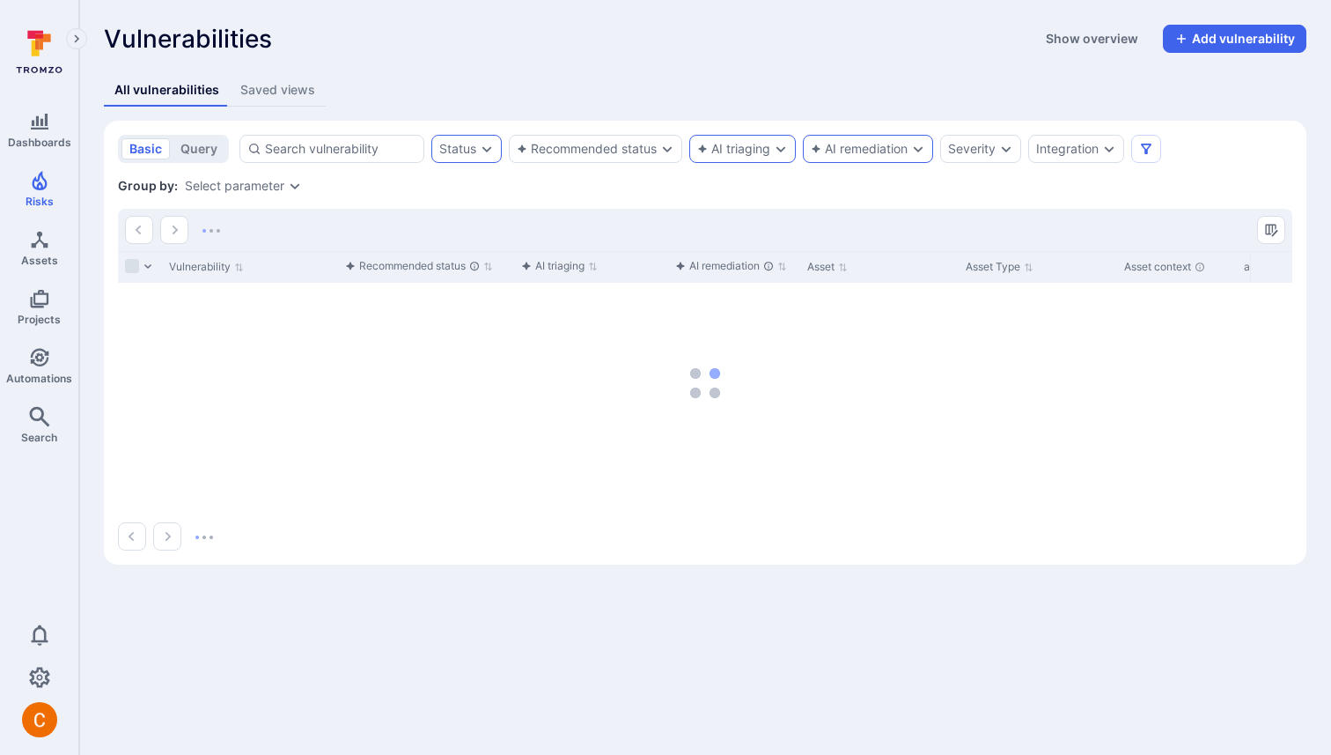
click at [896, 148] on div "AI remediation" at bounding box center [859, 149] width 97 height 14
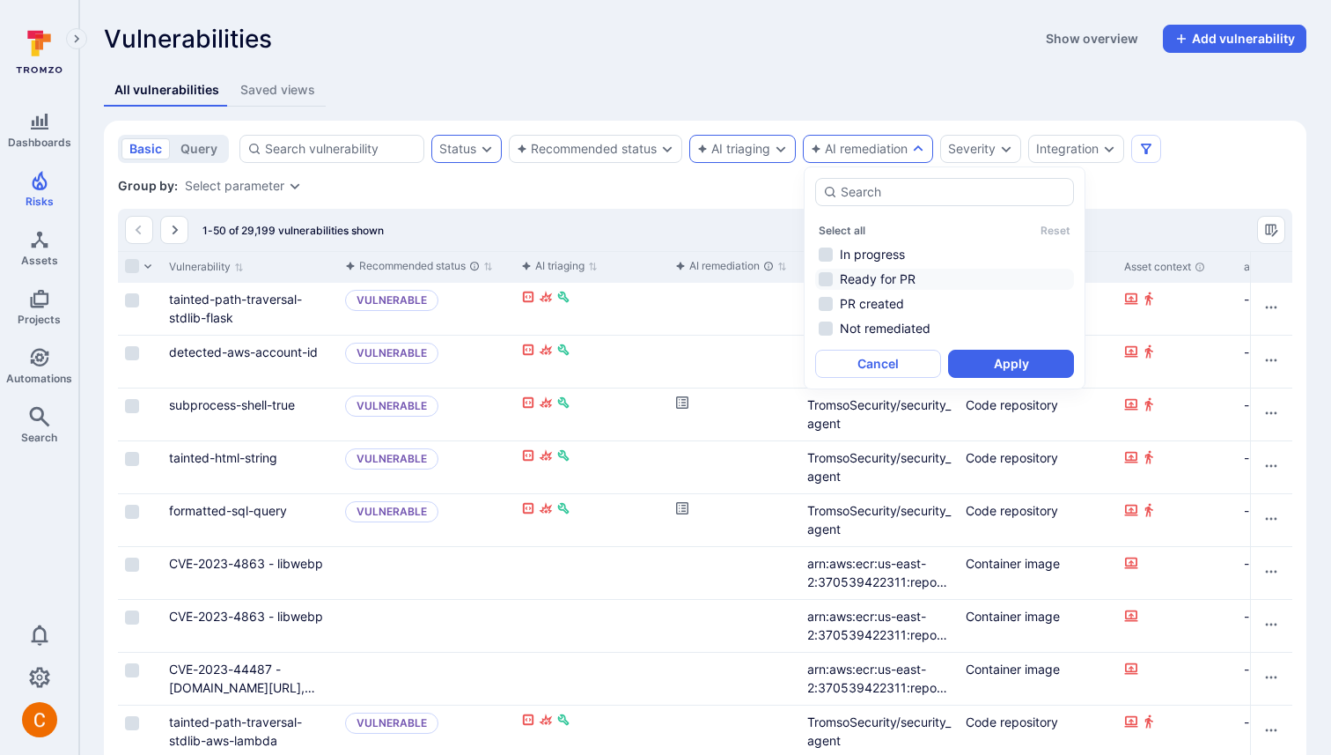
click at [938, 281] on li "Ready for PR" at bounding box center [944, 279] width 259 height 21
click at [983, 365] on button "Apply" at bounding box center [1011, 364] width 126 height 28
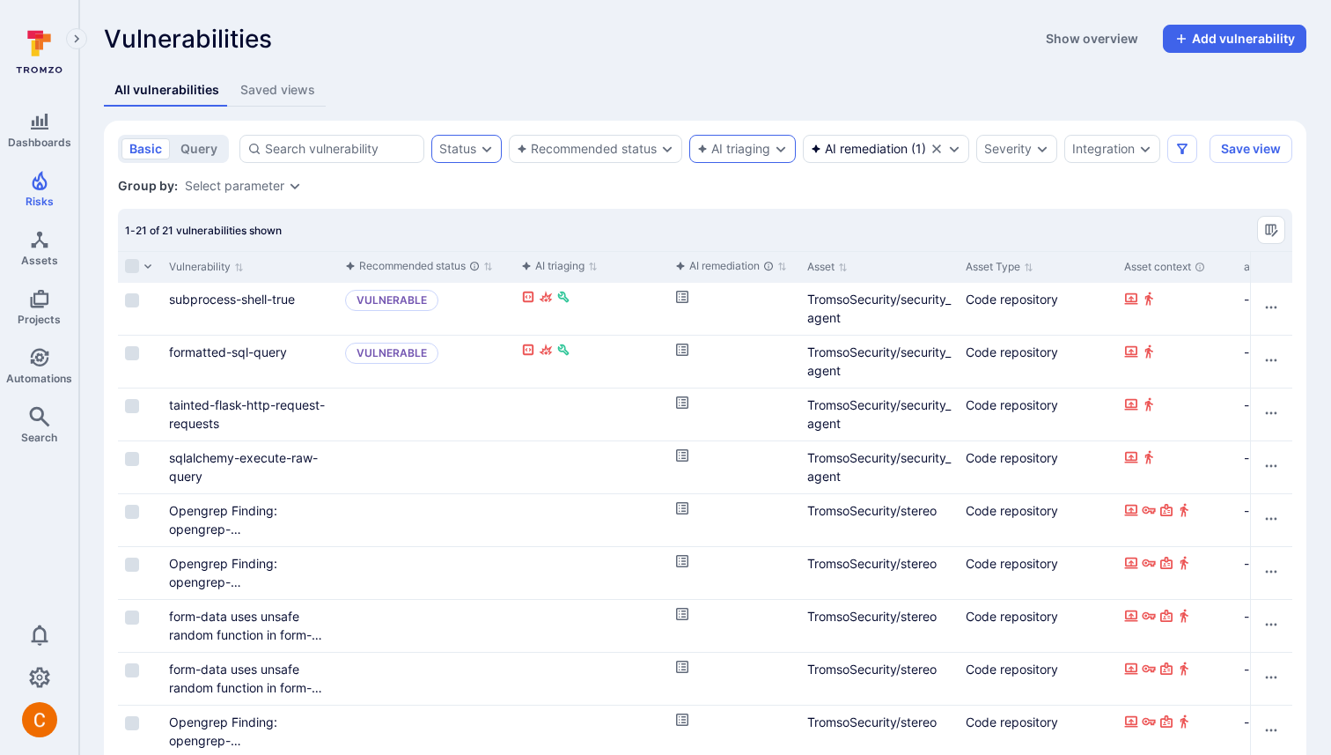
click at [895, 130] on section "basic query Status Recommended status AI triaging AI remediation ( 1 ) Severity…" at bounding box center [705, 763] width 1203 height 1285
click at [880, 155] on div "AI remediation" at bounding box center [859, 149] width 97 height 14
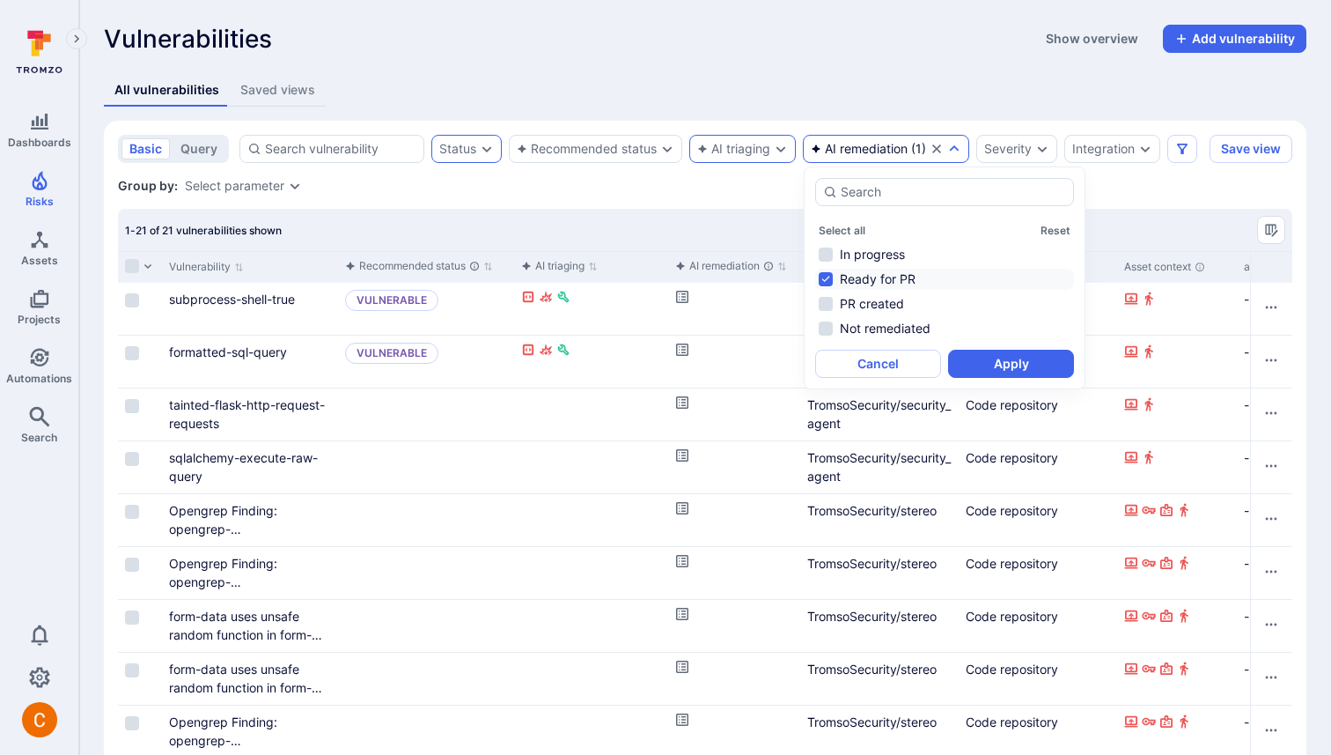
click at [890, 276] on li "Ready for PR" at bounding box center [944, 279] width 259 height 21
click at [881, 313] on li "PR created" at bounding box center [944, 303] width 259 height 21
click at [992, 362] on button "Apply" at bounding box center [1011, 364] width 126 height 28
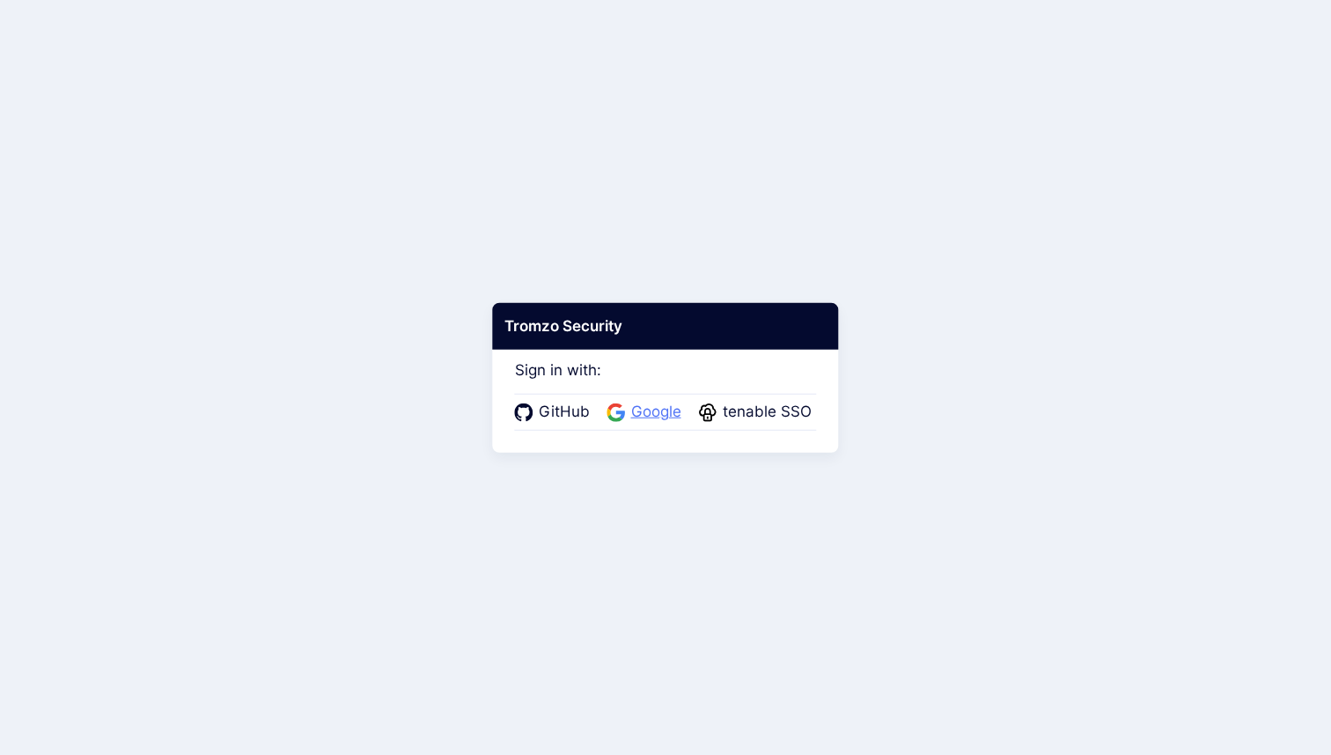
click at [667, 415] on span "Google" at bounding box center [656, 412] width 61 height 23
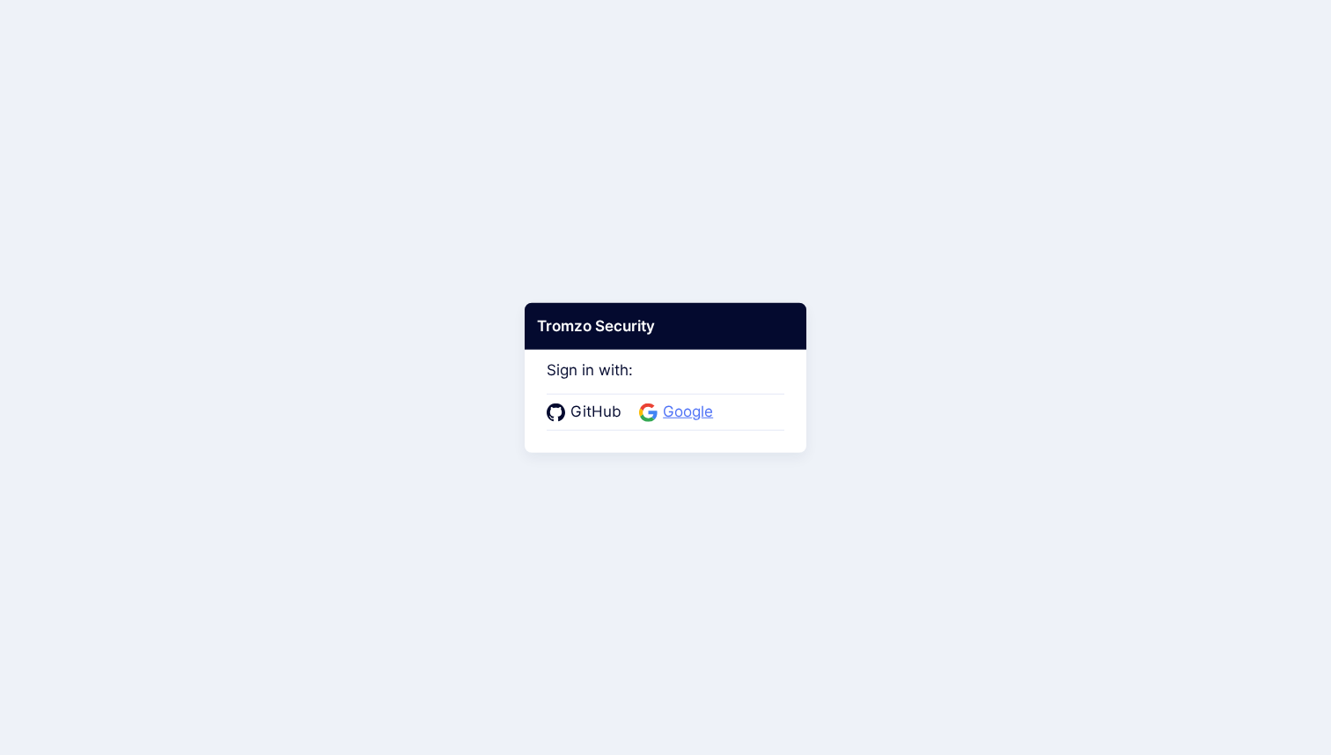
click at [678, 405] on span "Google" at bounding box center [688, 412] width 61 height 23
